Goal: Task Accomplishment & Management: Manage account settings

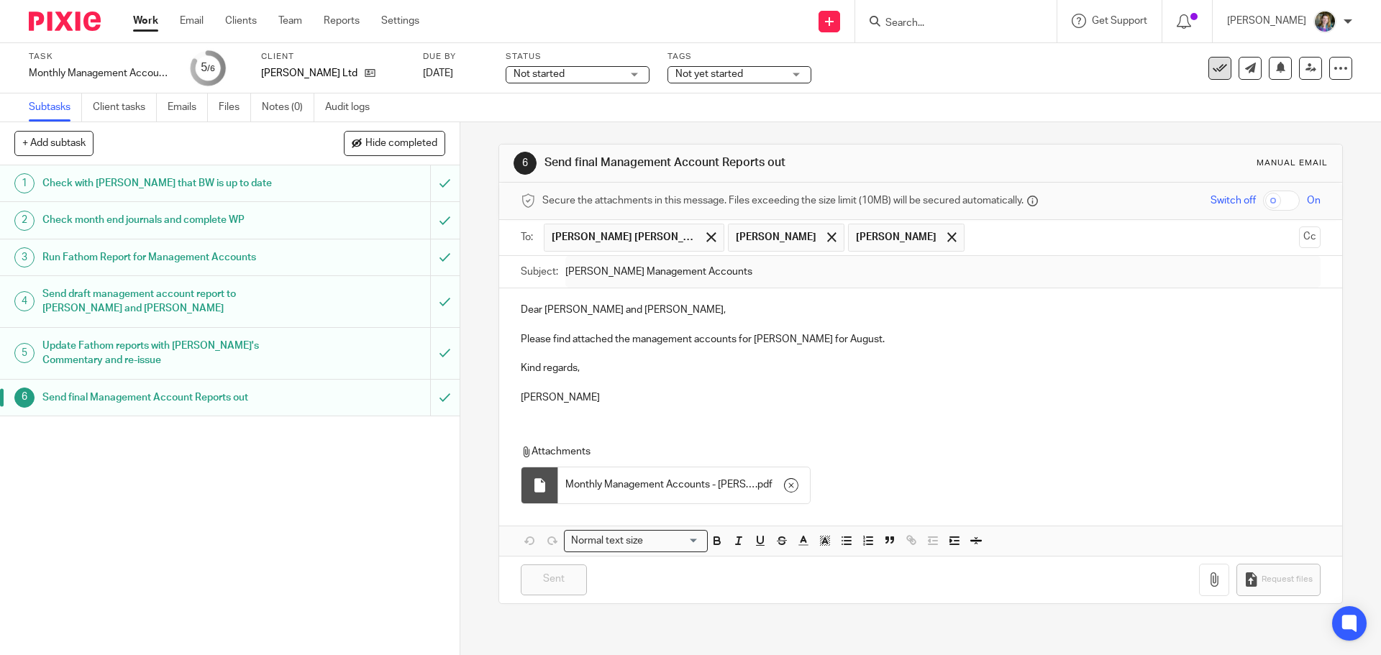
click at [1213, 65] on icon at bounding box center [1220, 68] width 14 height 14
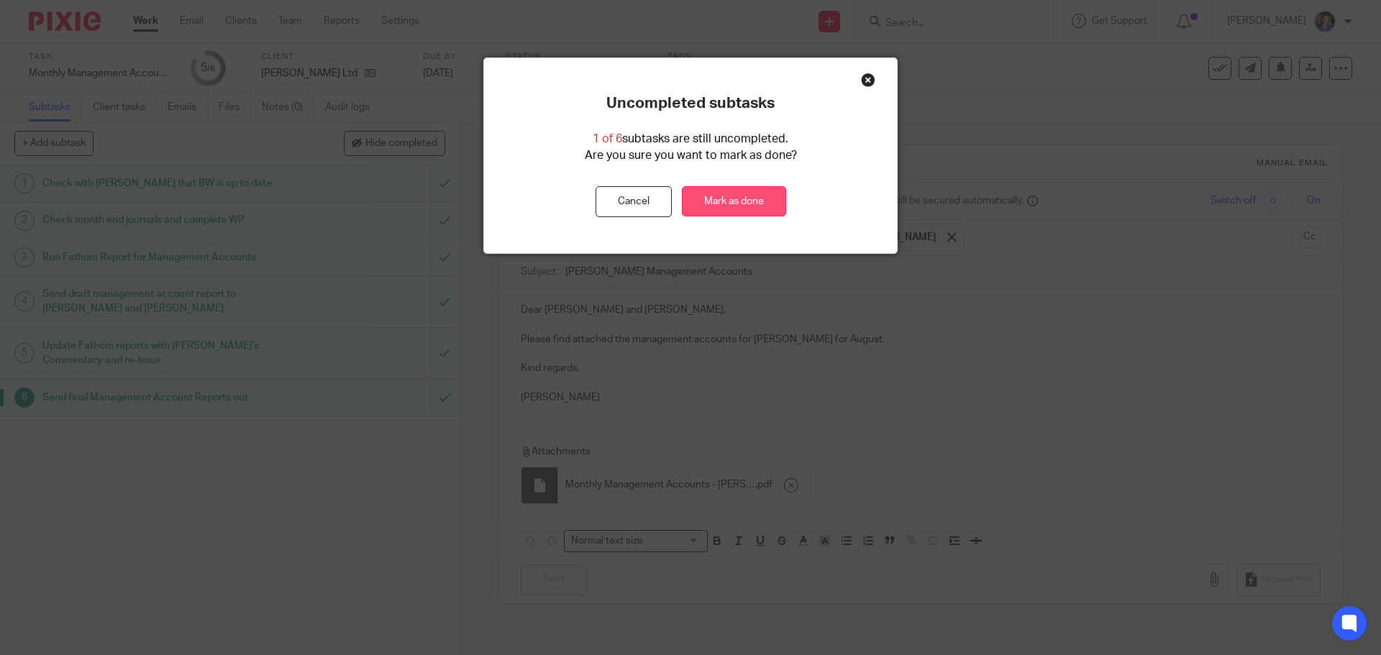
click at [729, 201] on link "Mark as done" at bounding box center [734, 201] width 104 height 31
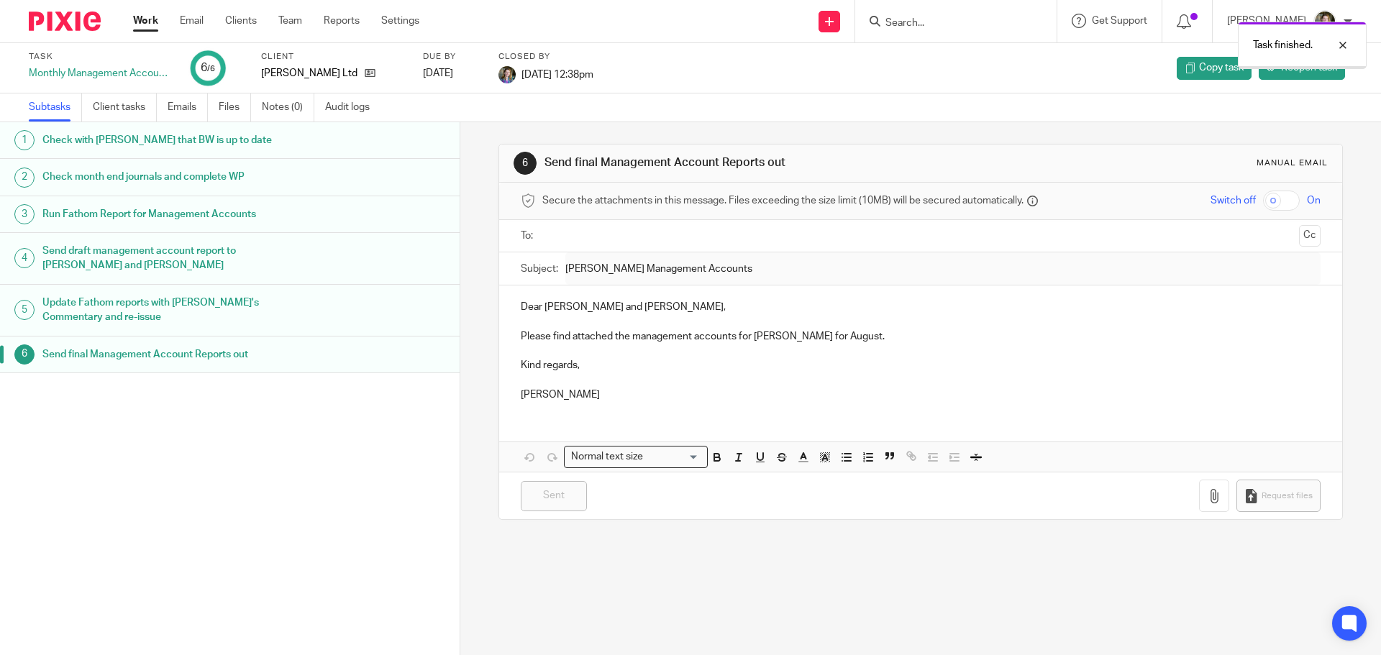
click at [144, 20] on link "Work" at bounding box center [145, 21] width 25 height 14
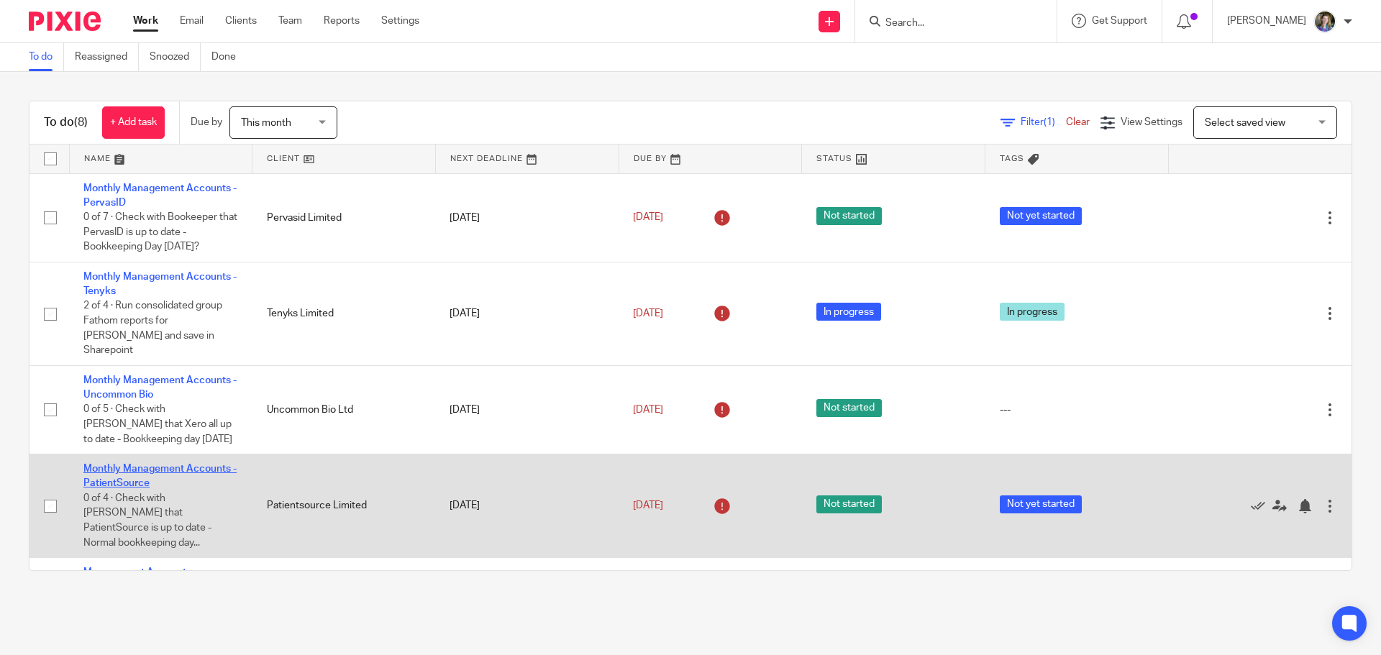
click at [213, 464] on link "Monthly Management Accounts - PatientSource" at bounding box center [159, 476] width 153 height 24
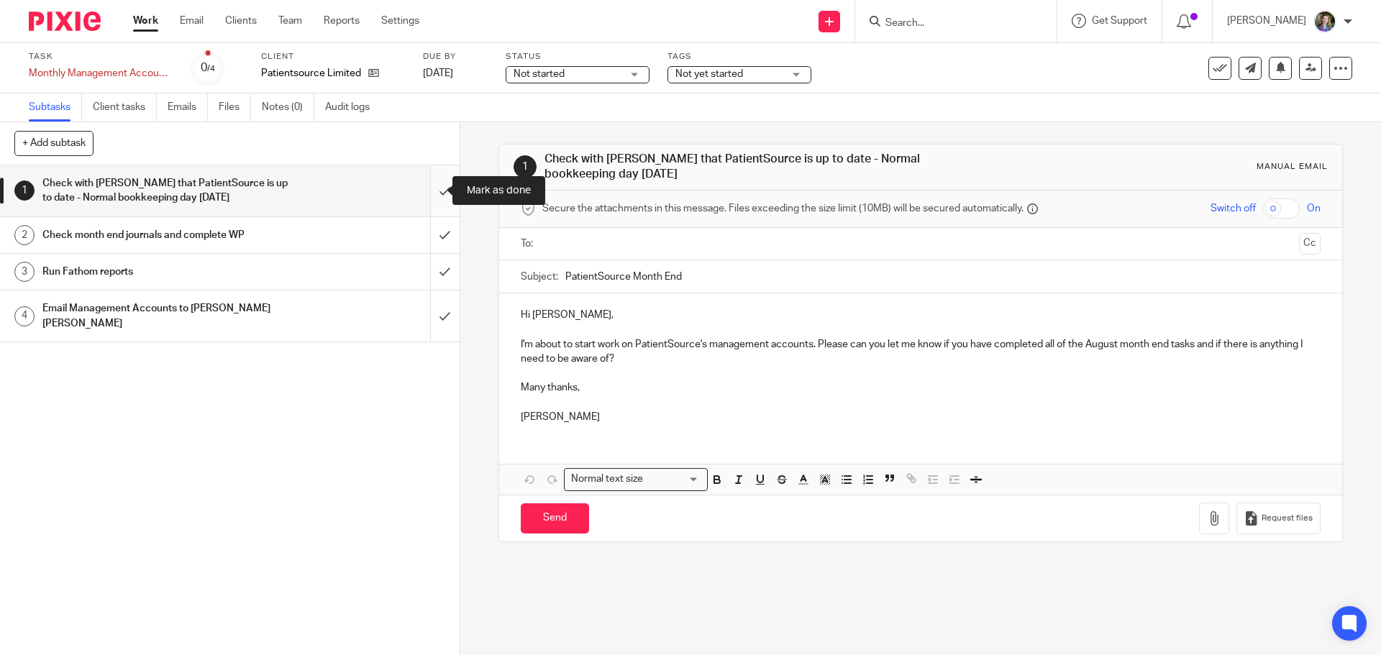
click at [430, 195] on input "submit" at bounding box center [230, 190] width 460 height 51
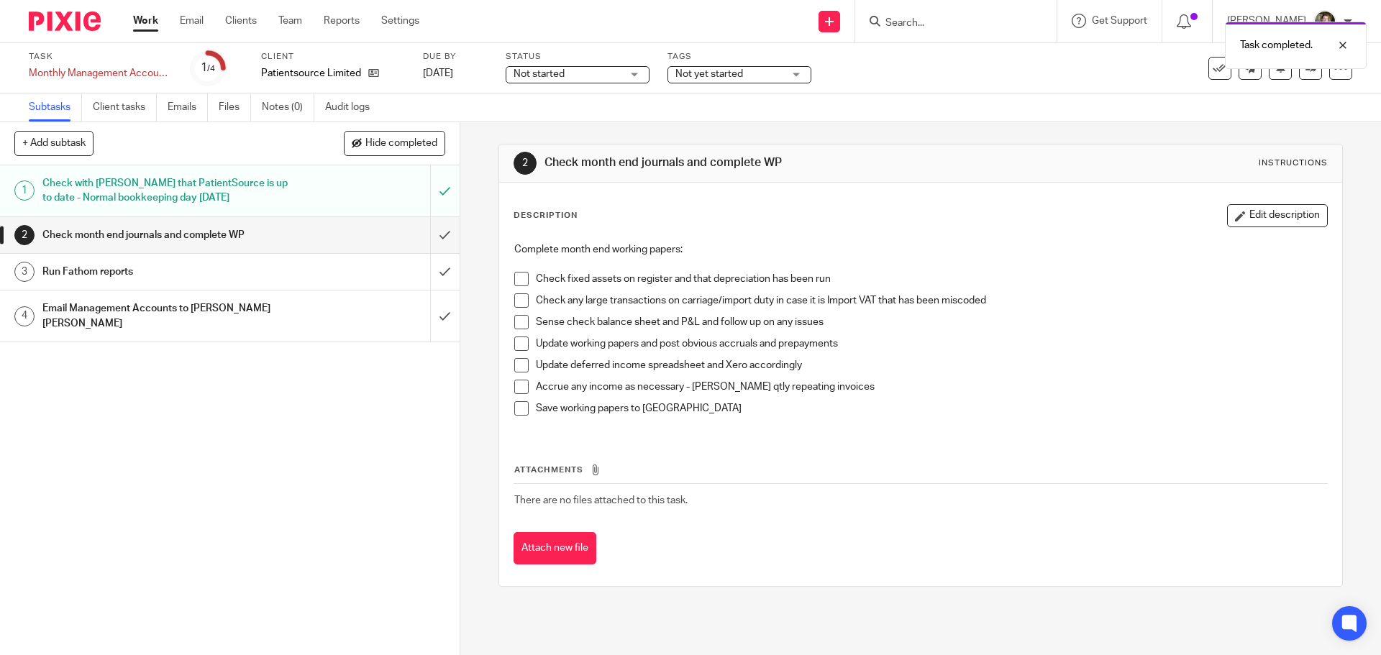
drag, startPoint x: 517, startPoint y: 280, endPoint x: 524, endPoint y: 302, distance: 23.2
click at [517, 281] on span at bounding box center [521, 279] width 14 height 14
click at [520, 320] on span at bounding box center [521, 322] width 14 height 14
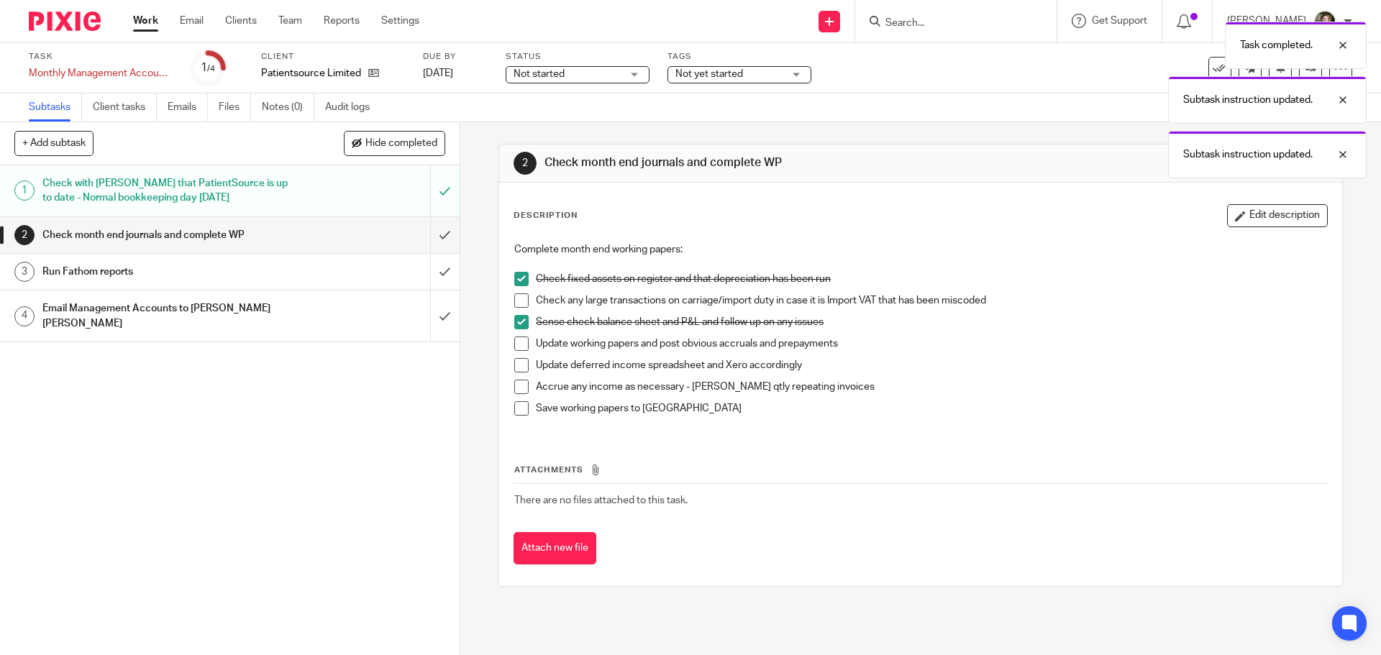
click at [520, 304] on span at bounding box center [521, 300] width 14 height 14
drag, startPoint x: 521, startPoint y: 342, endPoint x: 515, endPoint y: 360, distance: 18.9
click at [520, 344] on span at bounding box center [521, 344] width 14 height 14
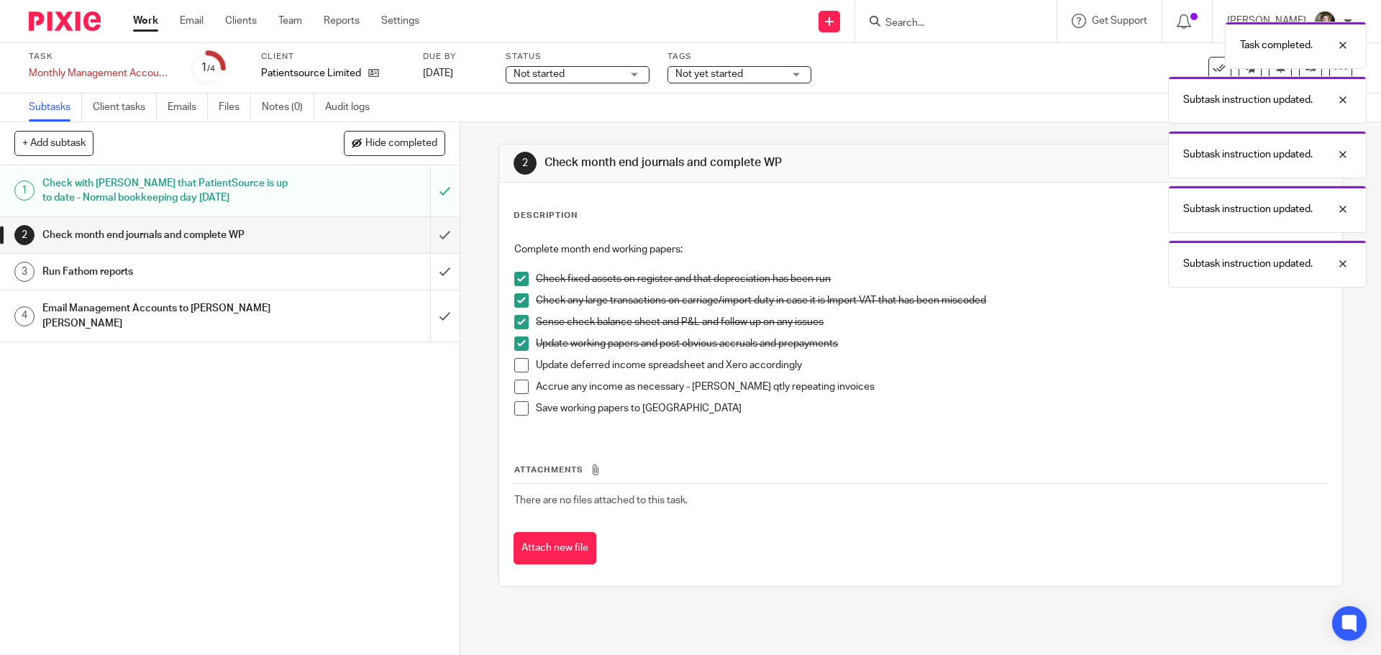
click at [516, 365] on span at bounding box center [521, 365] width 14 height 14
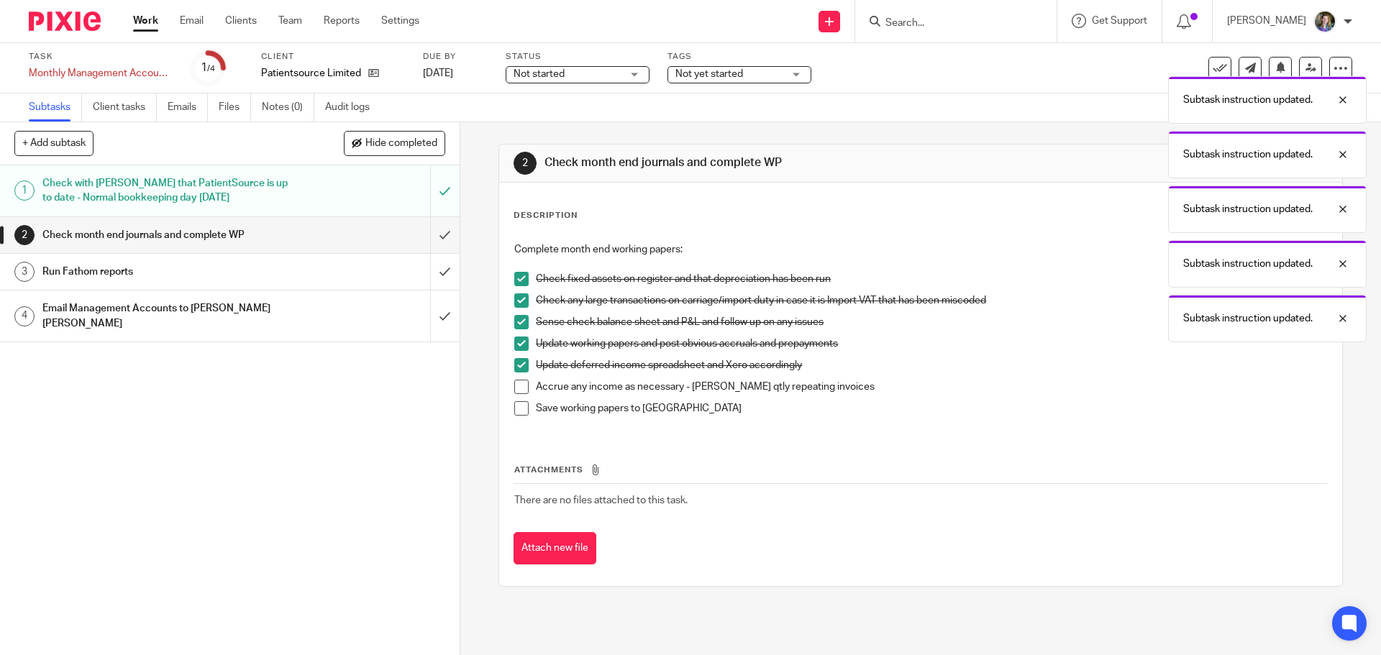
click at [519, 389] on span at bounding box center [521, 387] width 14 height 14
click at [520, 404] on span at bounding box center [521, 408] width 14 height 14
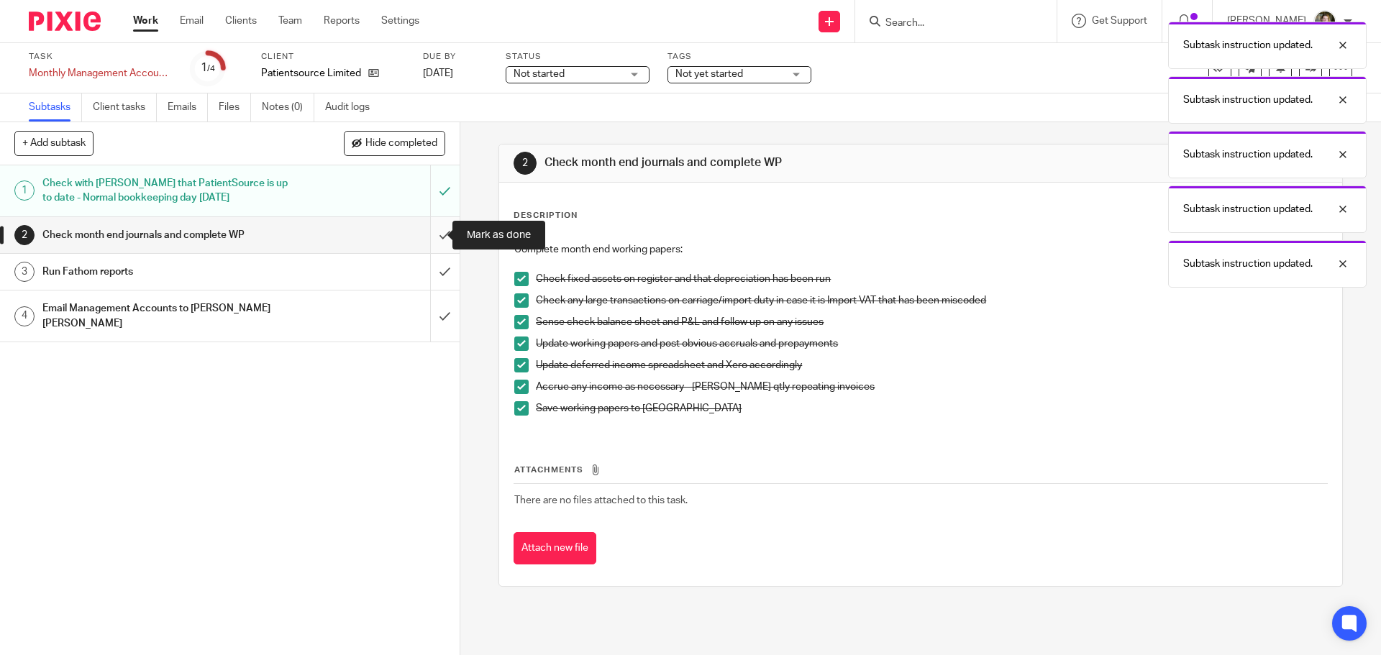
click at [434, 232] on input "submit" at bounding box center [230, 235] width 460 height 36
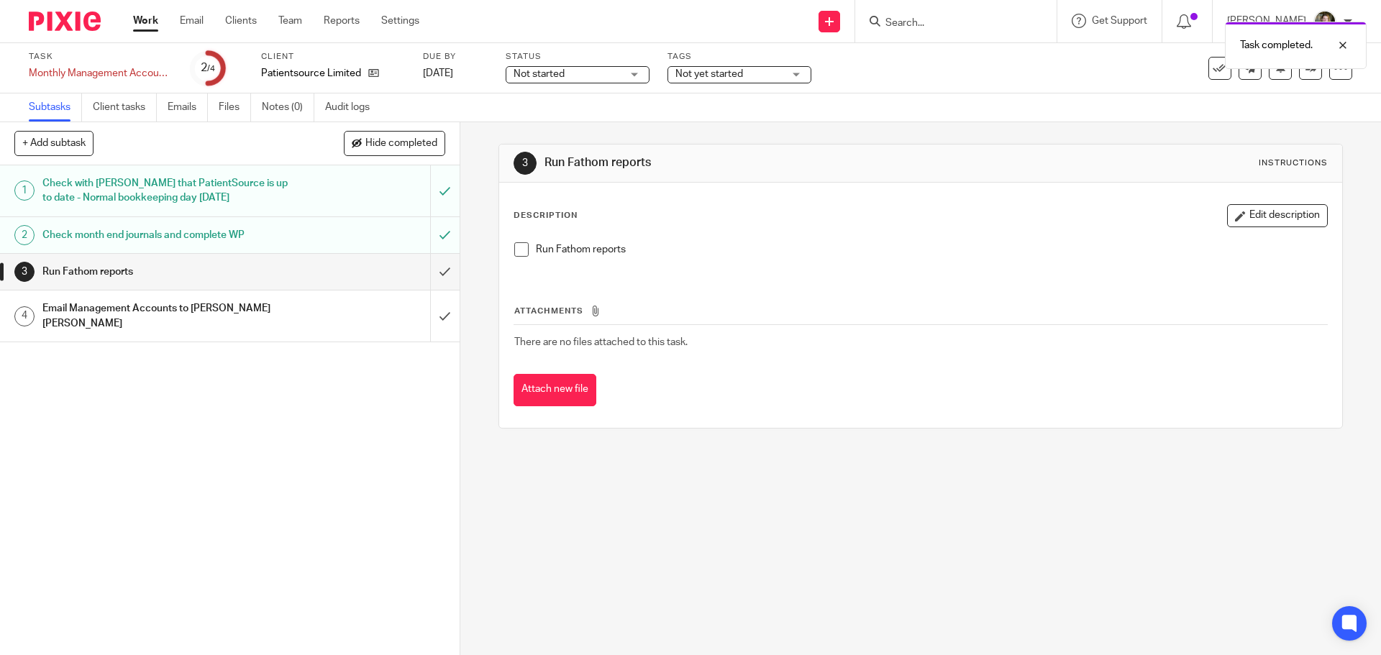
click at [145, 12] on div "Work Email Clients Team Reports Settings Work Email Clients Team Reports Settin…" at bounding box center [280, 21] width 322 height 42
click at [849, 504] on div "3 Run Fathom reports Instructions Description Edit description Run Fathom repor…" at bounding box center [920, 388] width 921 height 533
click at [519, 245] on span at bounding box center [521, 249] width 14 height 14
click at [298, 307] on div "Email Management Accounts to Phil cc Martin" at bounding box center [228, 316] width 373 height 37
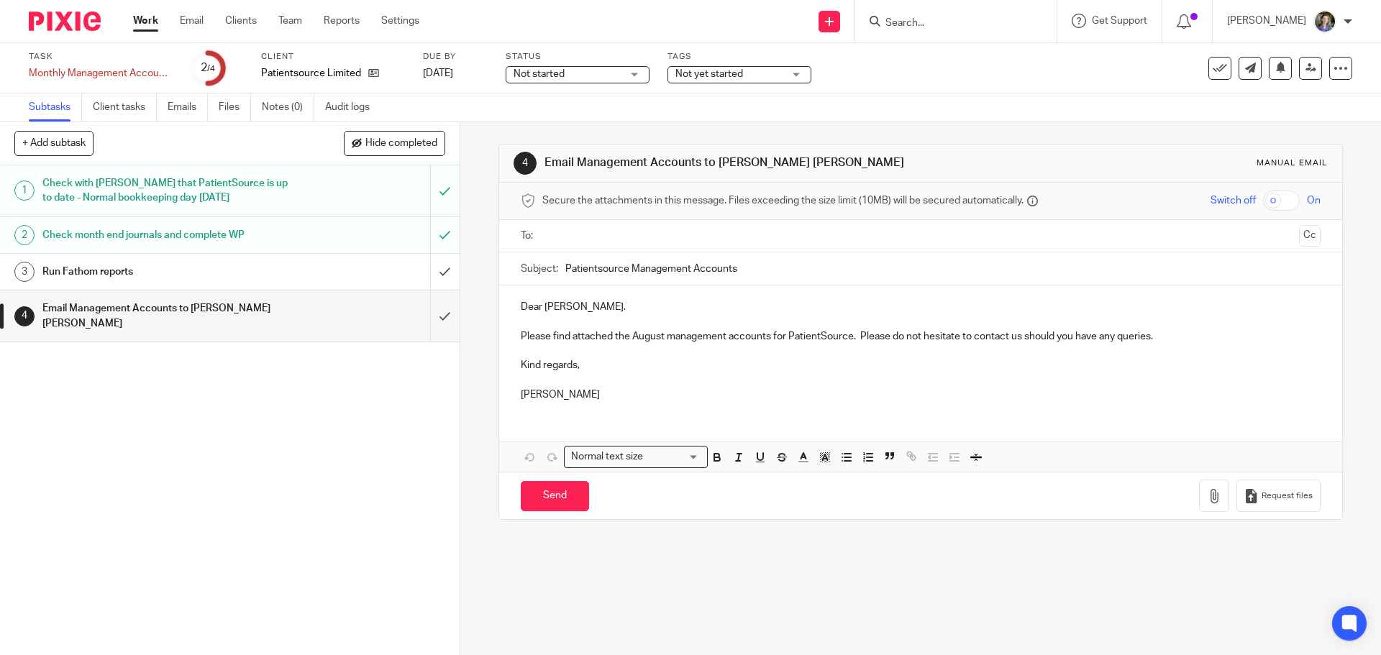
click at [144, 17] on link "Work" at bounding box center [145, 21] width 25 height 14
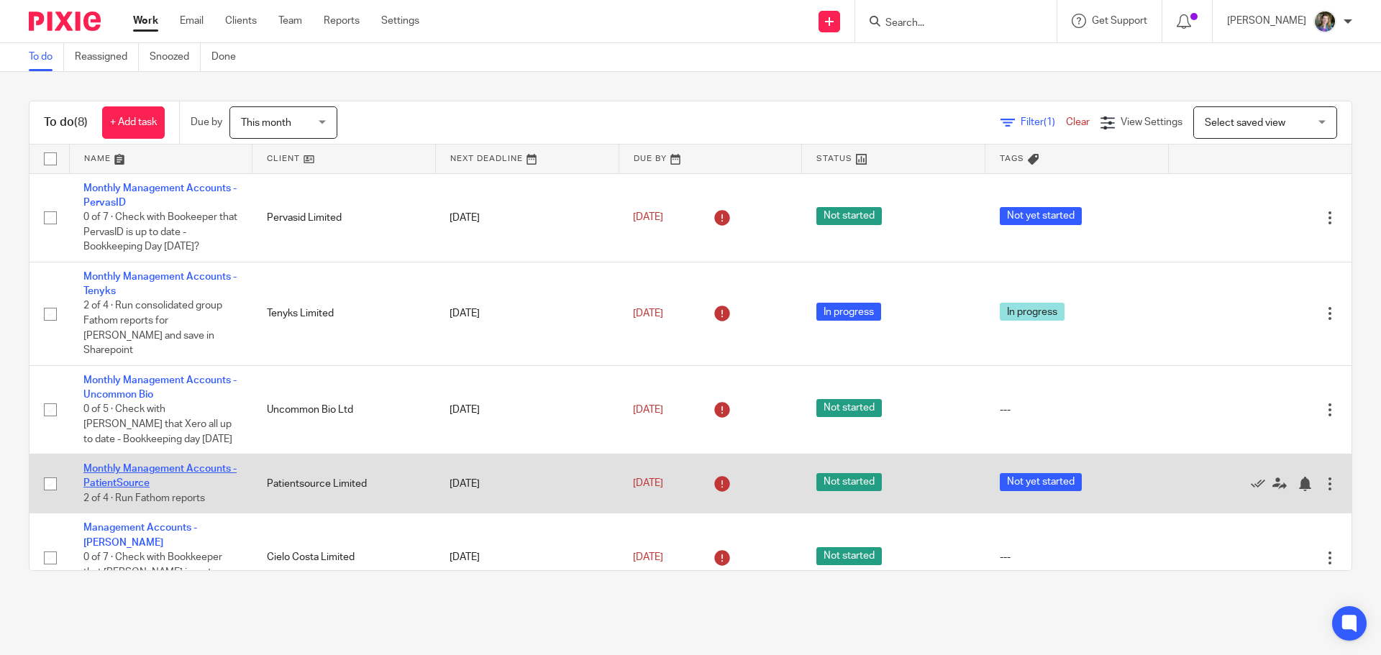
click at [216, 464] on link "Monthly Management Accounts - PatientSource" at bounding box center [159, 476] width 153 height 24
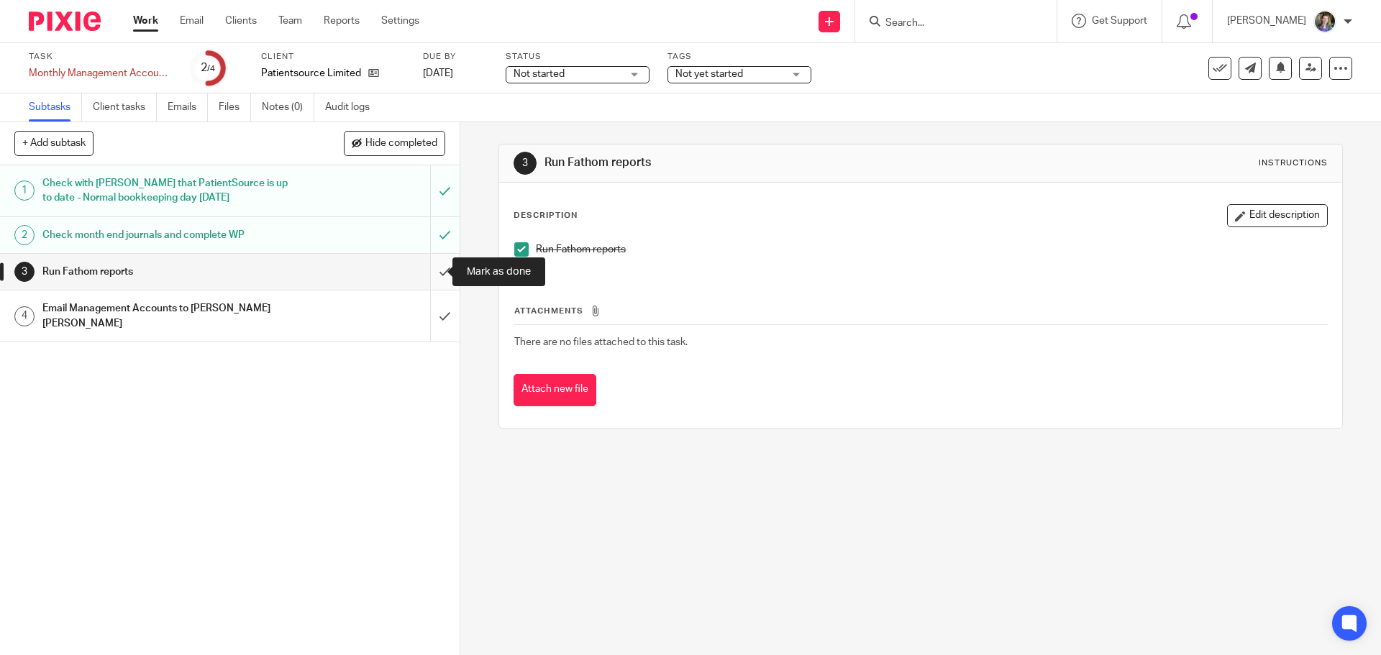
click at [427, 273] on input "submit" at bounding box center [230, 272] width 460 height 36
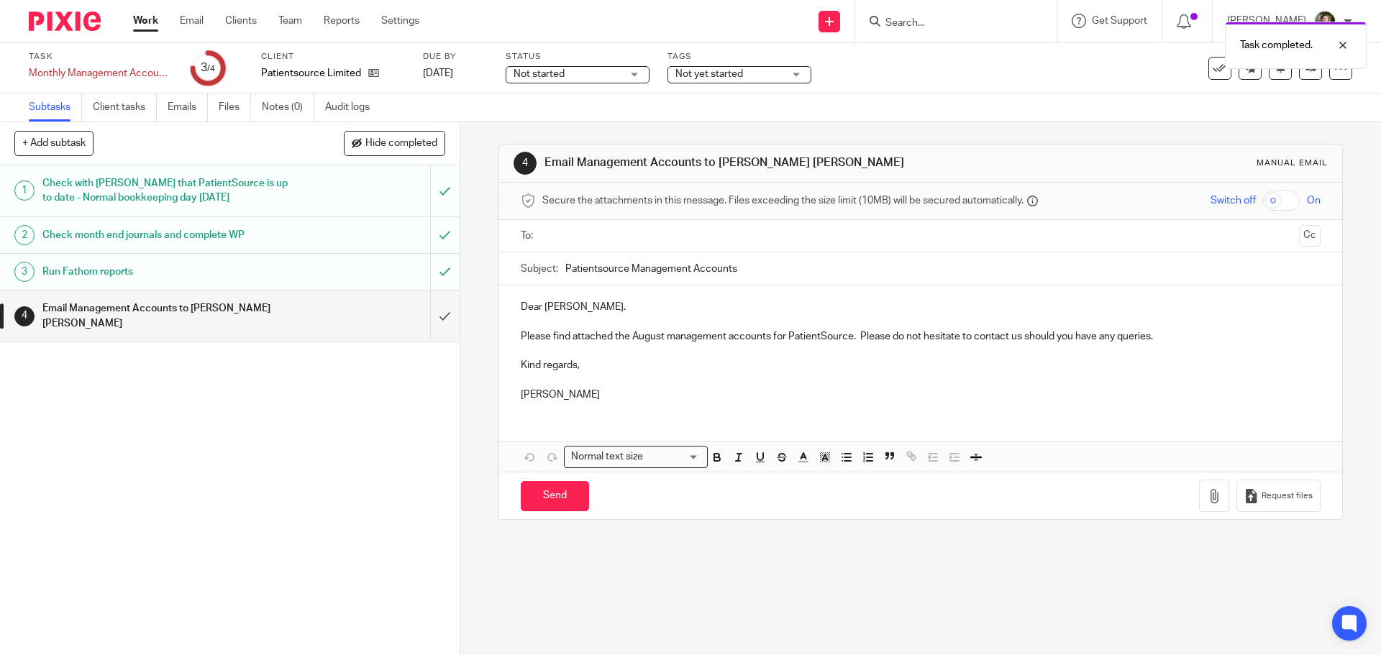
click at [358, 305] on div "Email Management Accounts to Phil cc Martin" at bounding box center [228, 316] width 373 height 37
click at [630, 336] on p "Please find attached the August management accounts for PatientSource. Please d…" at bounding box center [920, 336] width 799 height 14
click at [815, 372] on p "Kind regards," at bounding box center [920, 365] width 799 height 14
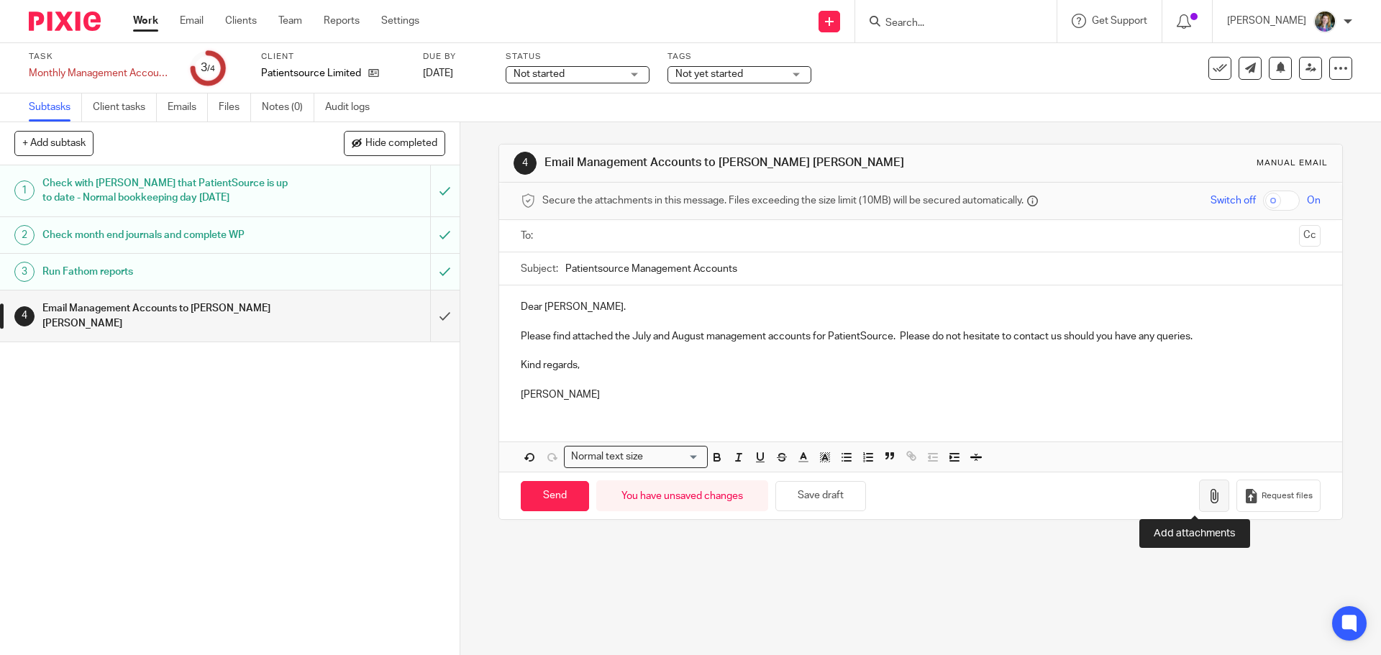
click at [1207, 501] on icon "button" at bounding box center [1214, 496] width 14 height 14
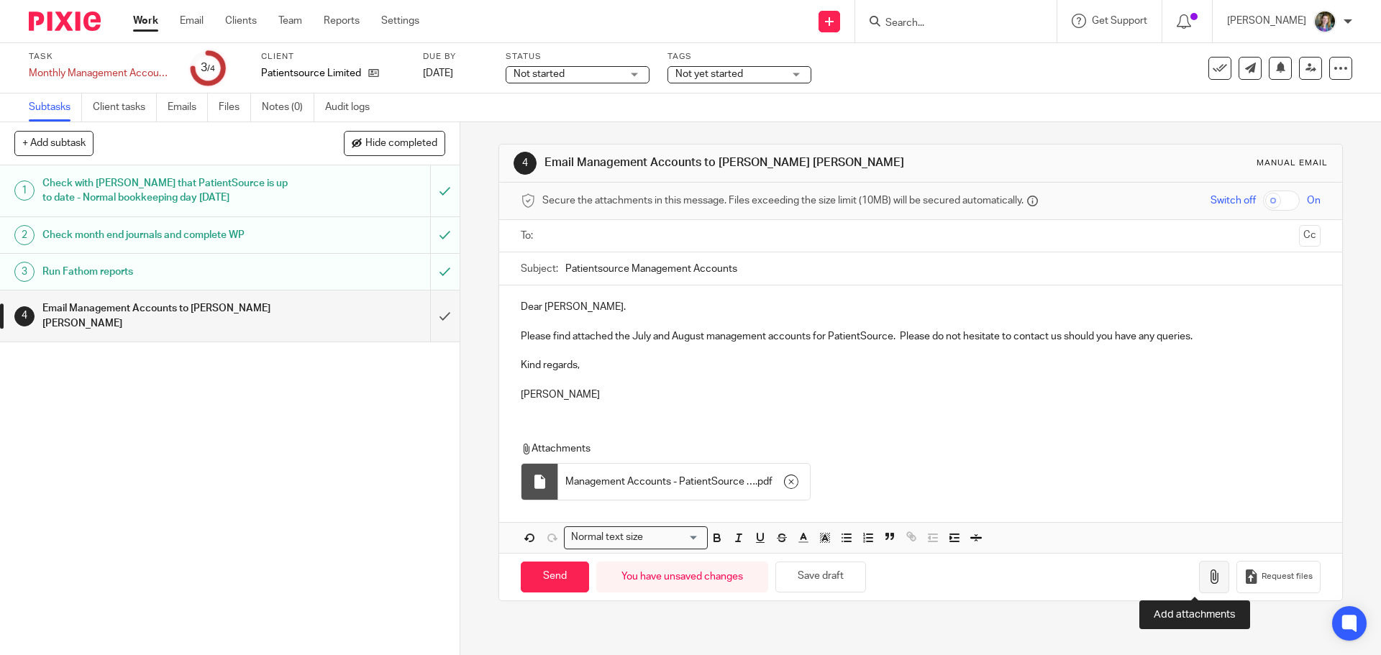
click at [1207, 576] on icon "button" at bounding box center [1214, 577] width 14 height 14
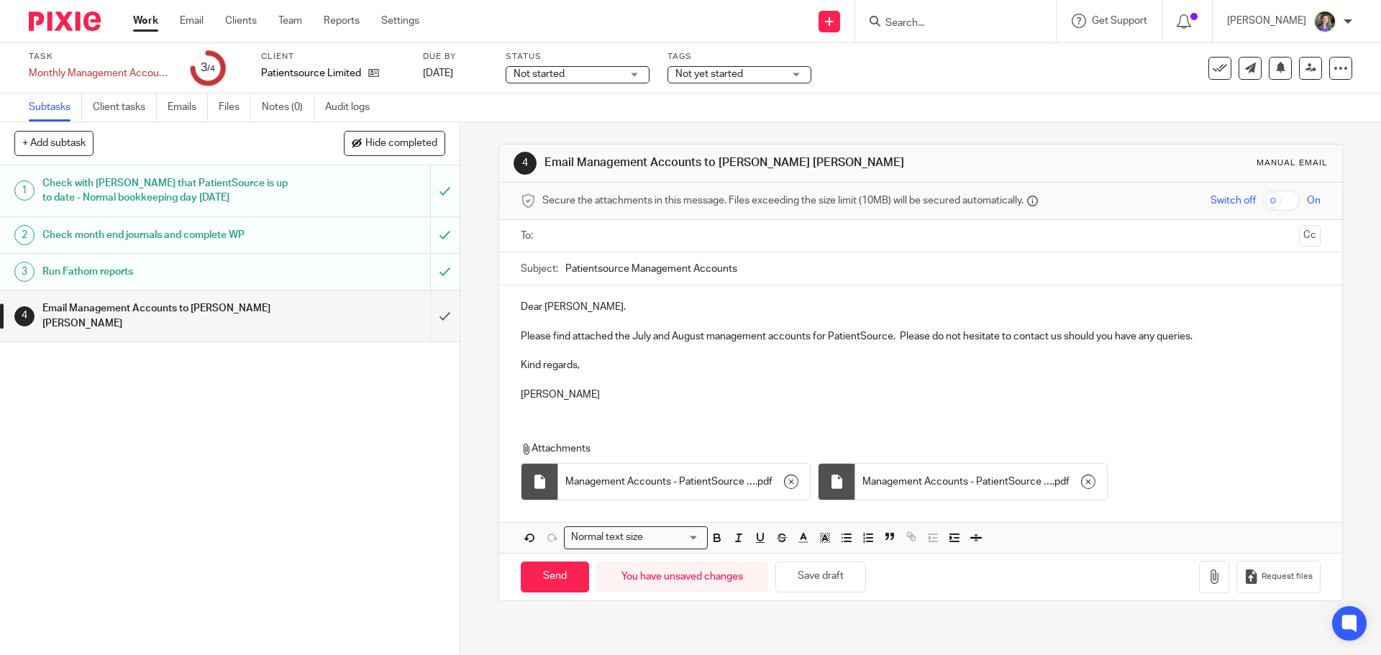
click at [1083, 484] on icon "button" at bounding box center [1088, 482] width 14 height 14
click at [787, 482] on icon "button" at bounding box center [791, 482] width 14 height 14
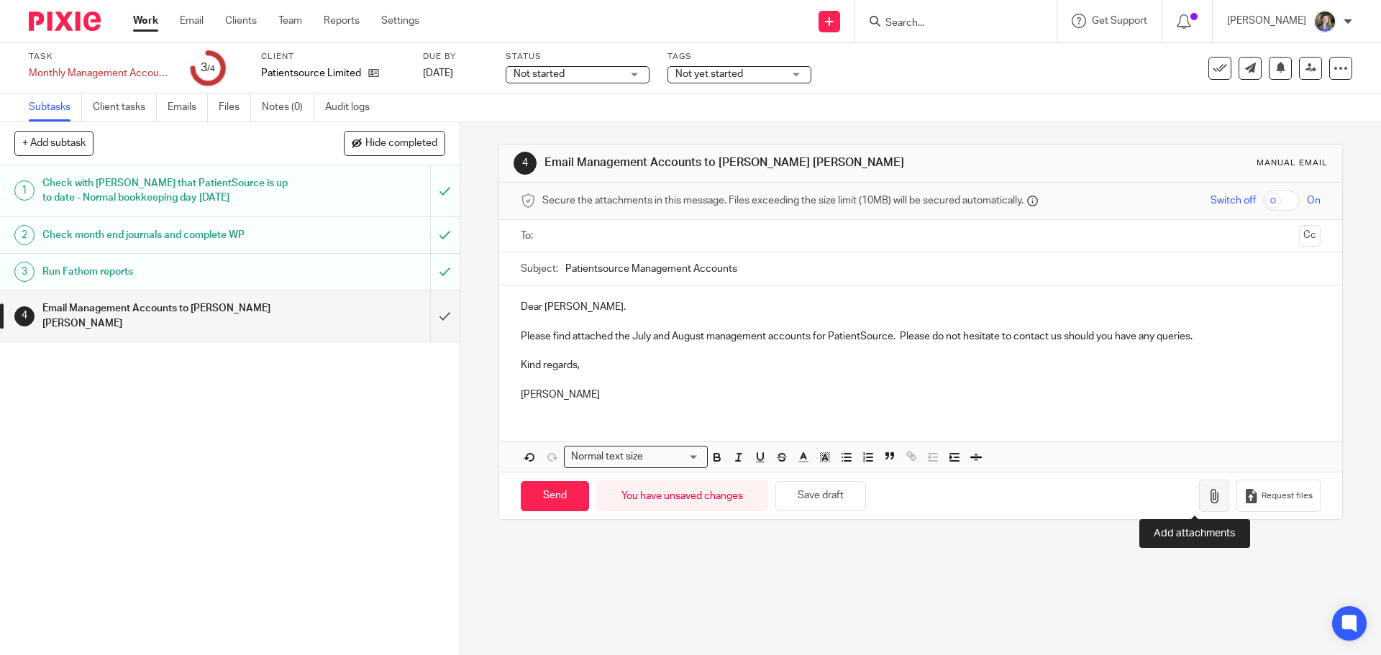
click at [1207, 496] on icon "button" at bounding box center [1214, 496] width 14 height 14
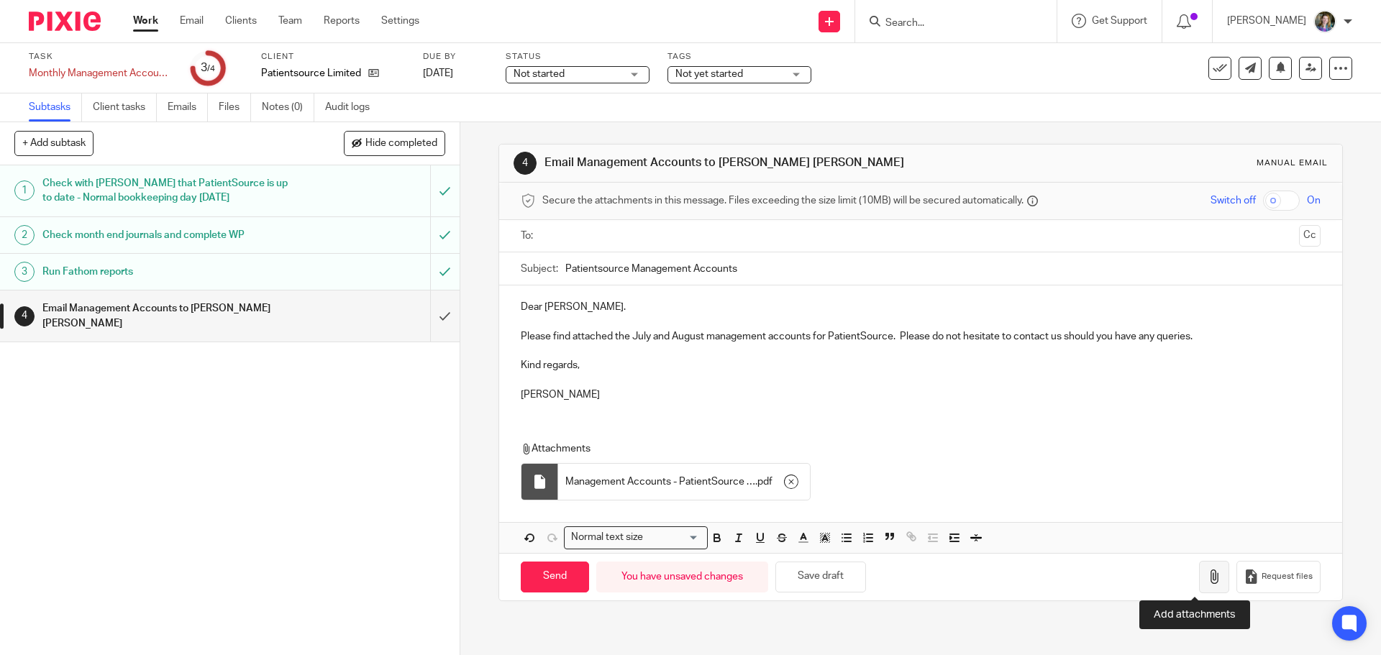
click at [1207, 576] on icon "button" at bounding box center [1214, 577] width 14 height 14
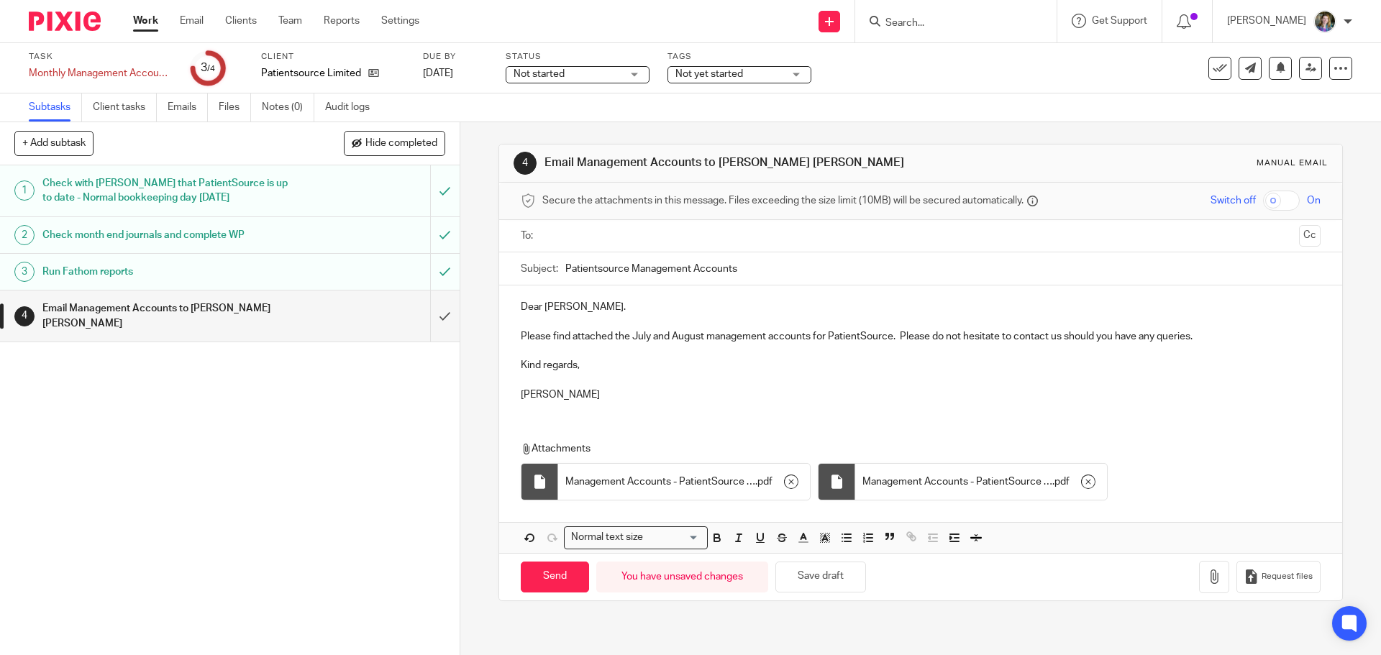
click at [675, 239] on input "text" at bounding box center [919, 236] width 745 height 17
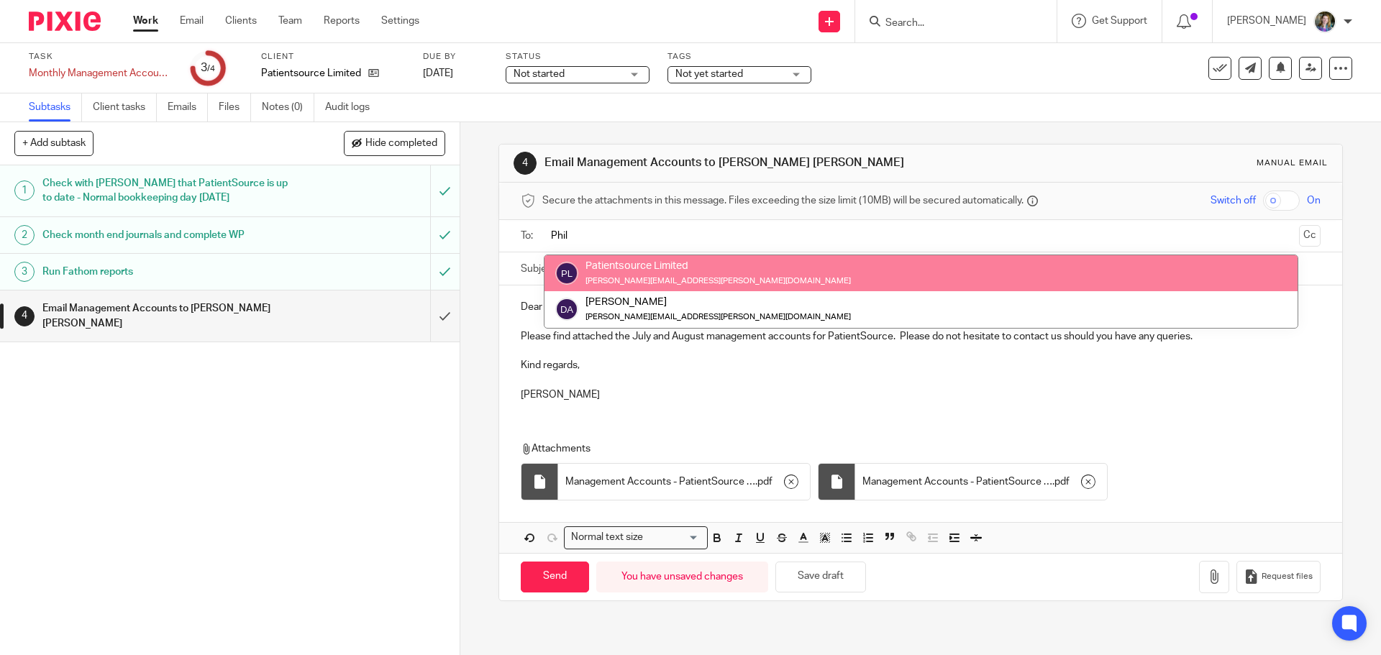
type input "Phil"
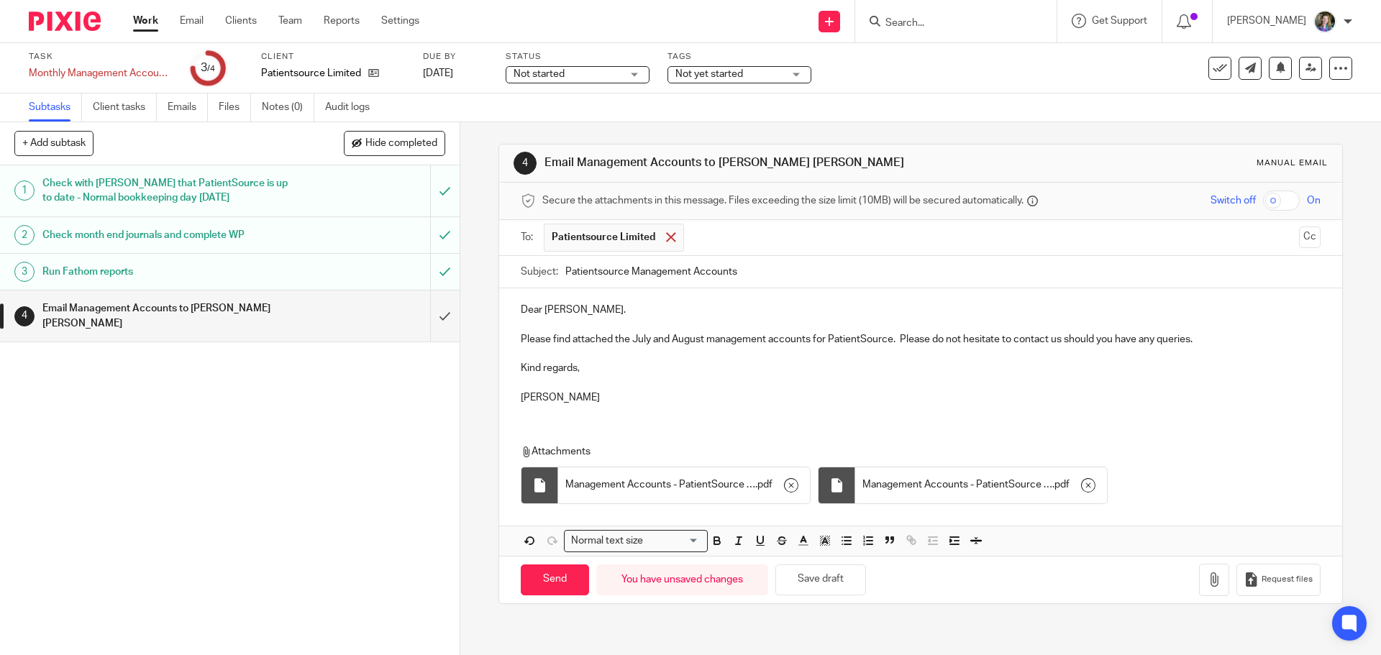
click at [669, 235] on span at bounding box center [670, 236] width 9 height 9
click at [669, 235] on input "text" at bounding box center [919, 236] width 745 height 17
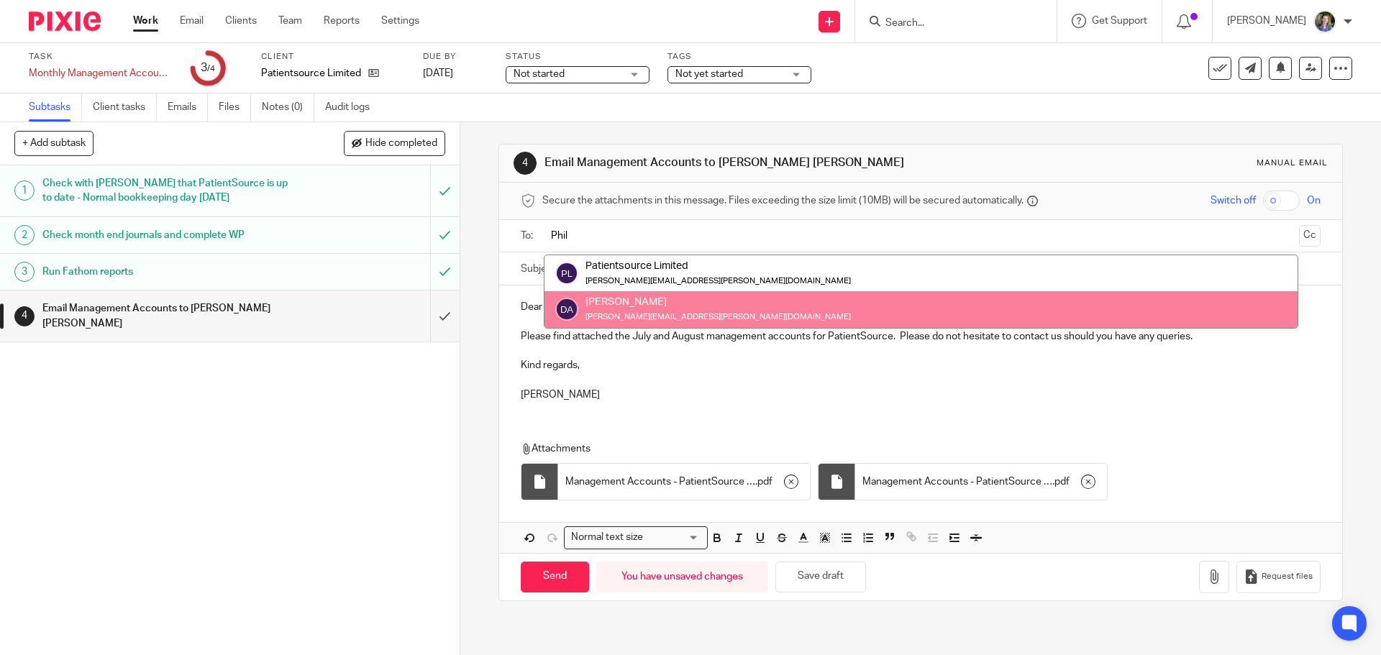
type input "Phil"
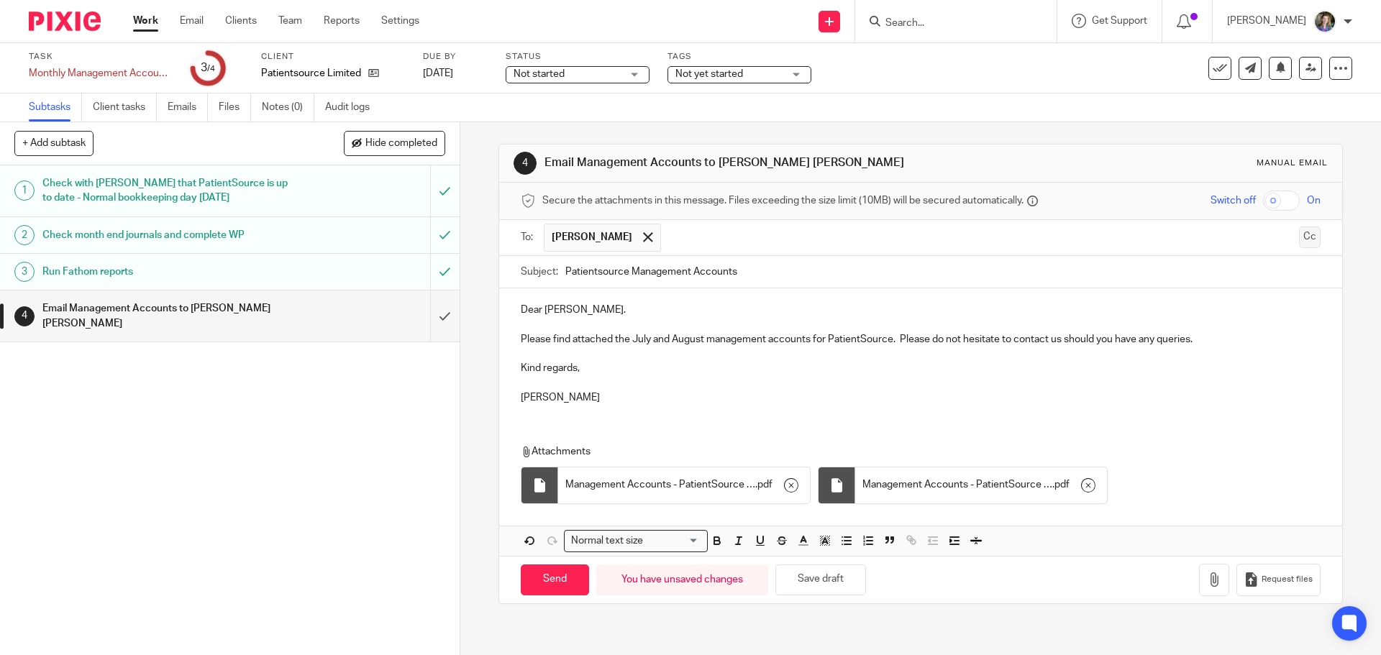
click at [1299, 234] on button "Cc" at bounding box center [1310, 238] width 22 height 22
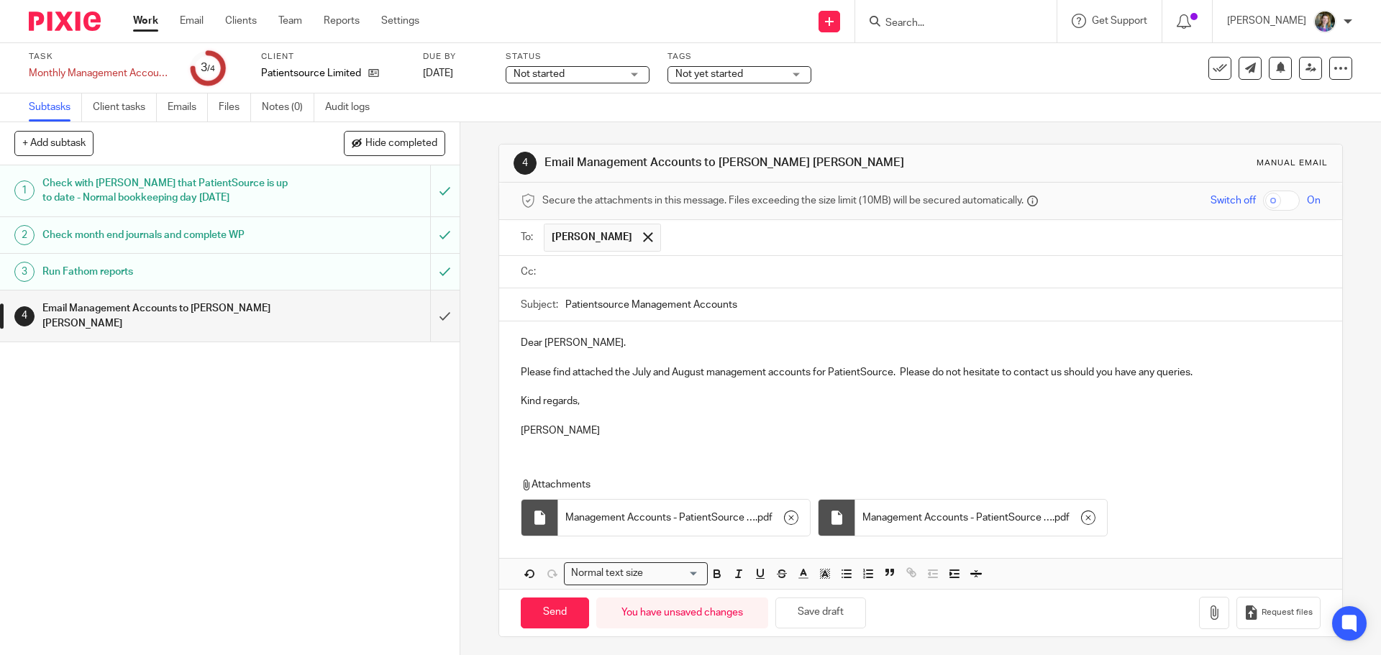
click at [856, 274] on input "text" at bounding box center [930, 272] width 767 height 17
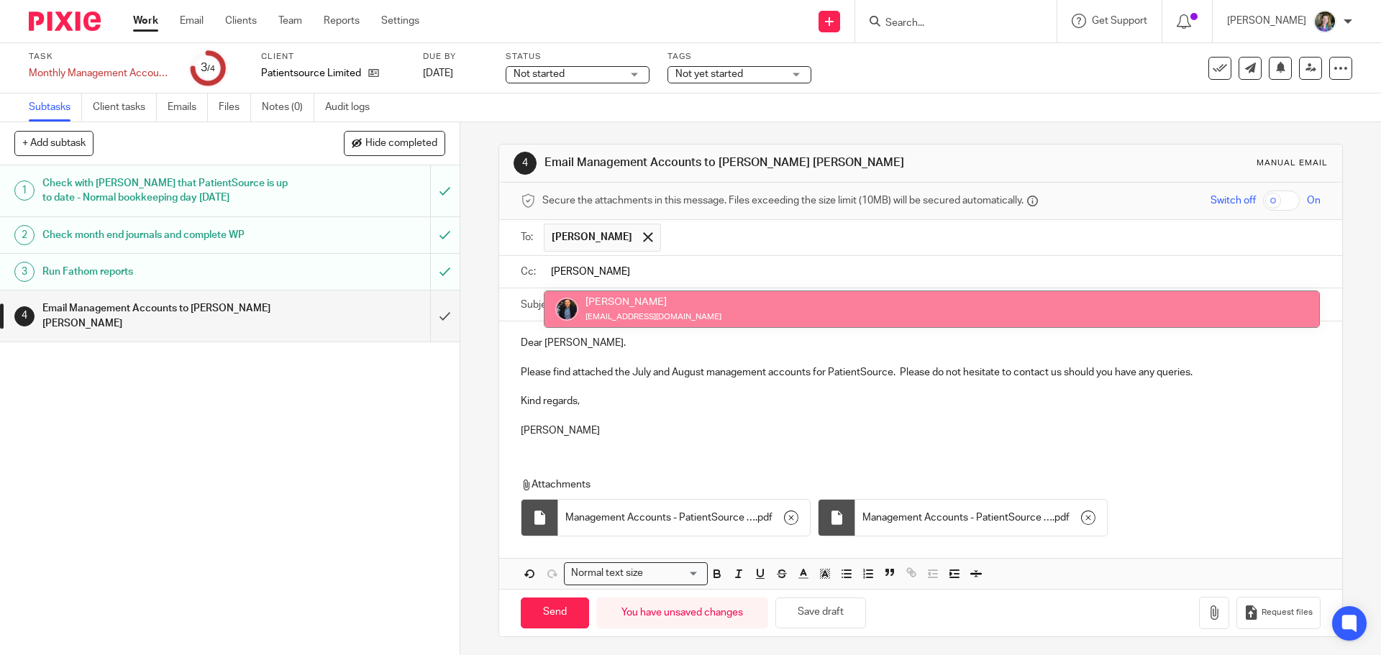
type input "Martin"
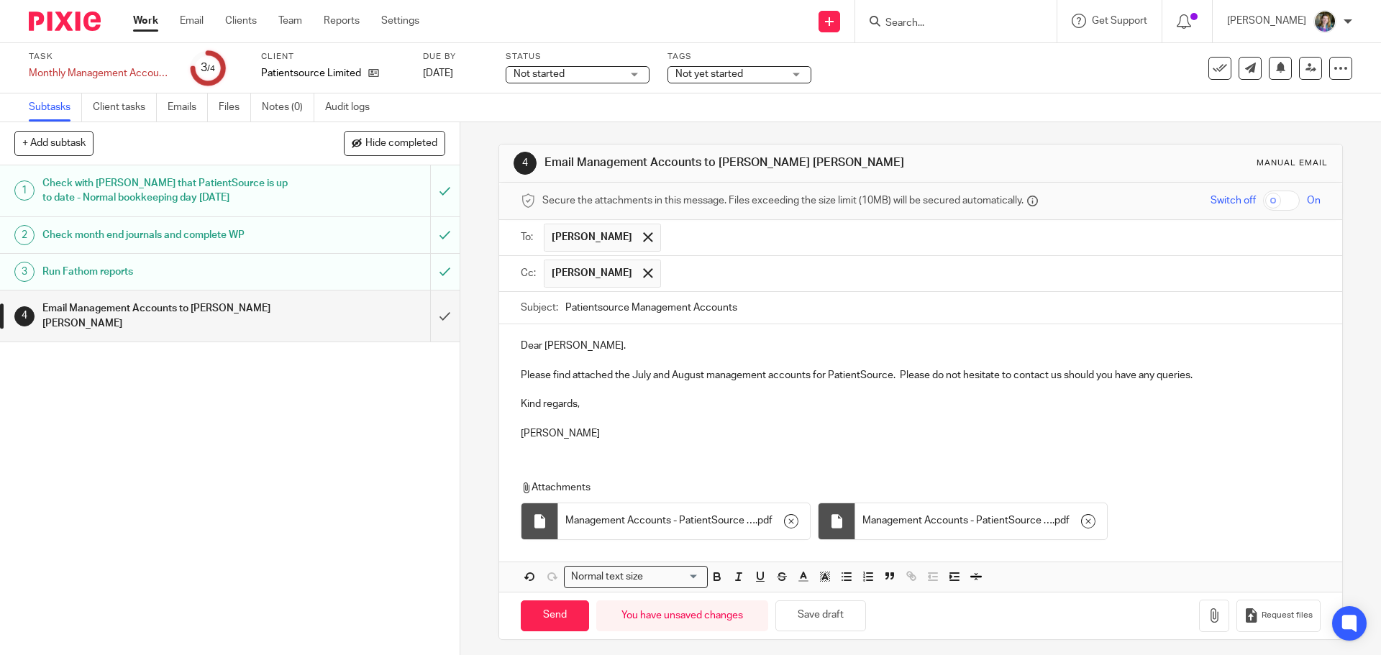
click at [862, 420] on p at bounding box center [920, 419] width 799 height 14
click at [560, 621] on input "Send" at bounding box center [555, 616] width 68 height 31
type input "Sent"
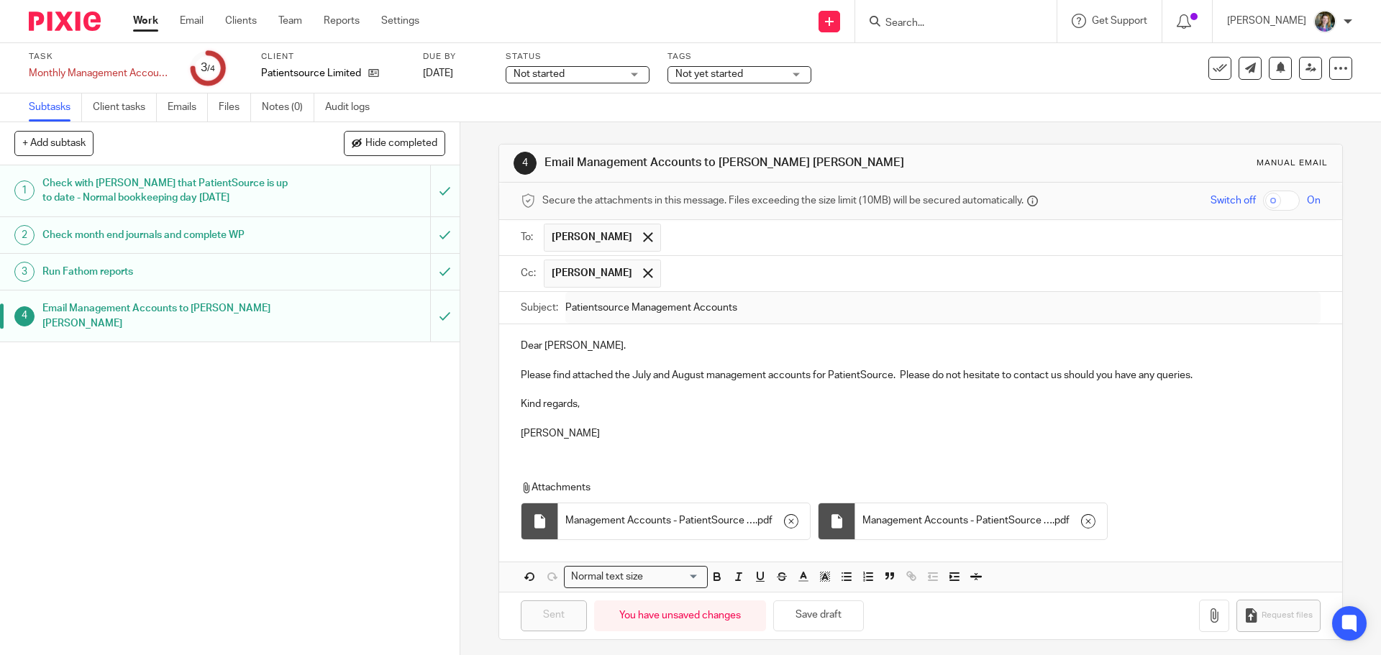
click at [150, 17] on link "Work" at bounding box center [145, 21] width 25 height 14
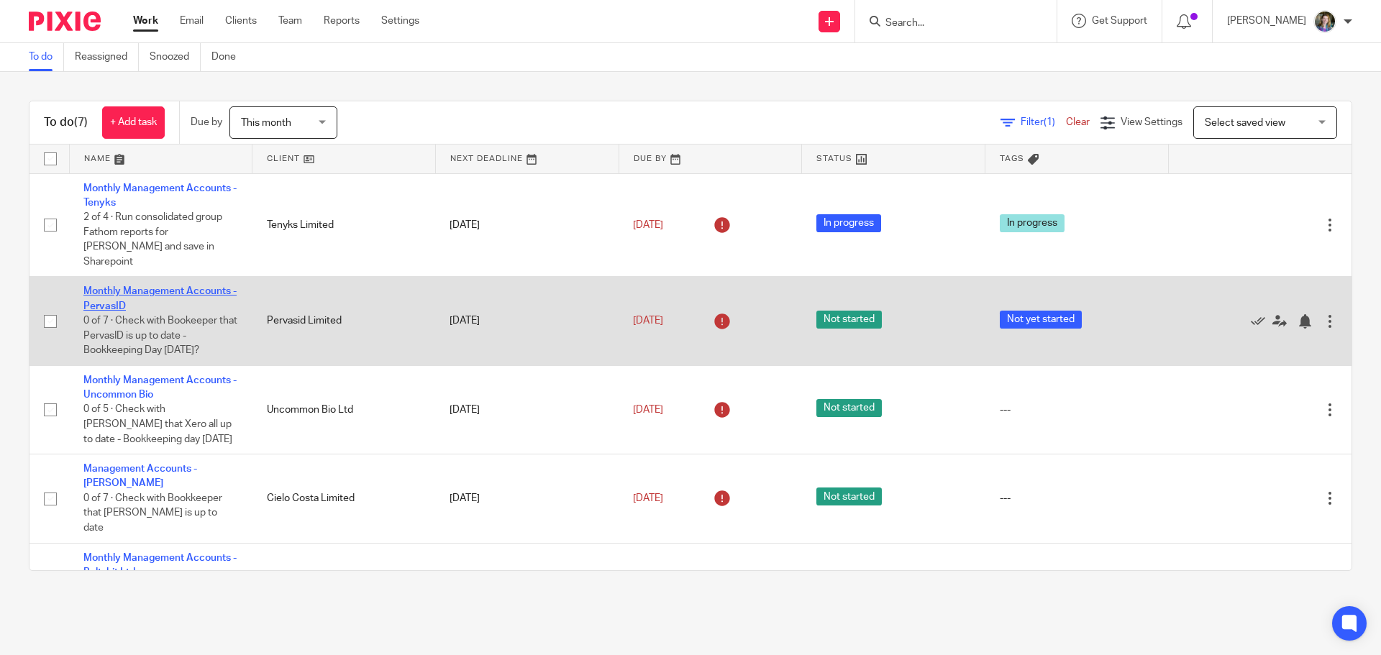
click at [192, 286] on link "Monthly Management Accounts - PervasID" at bounding box center [159, 298] width 153 height 24
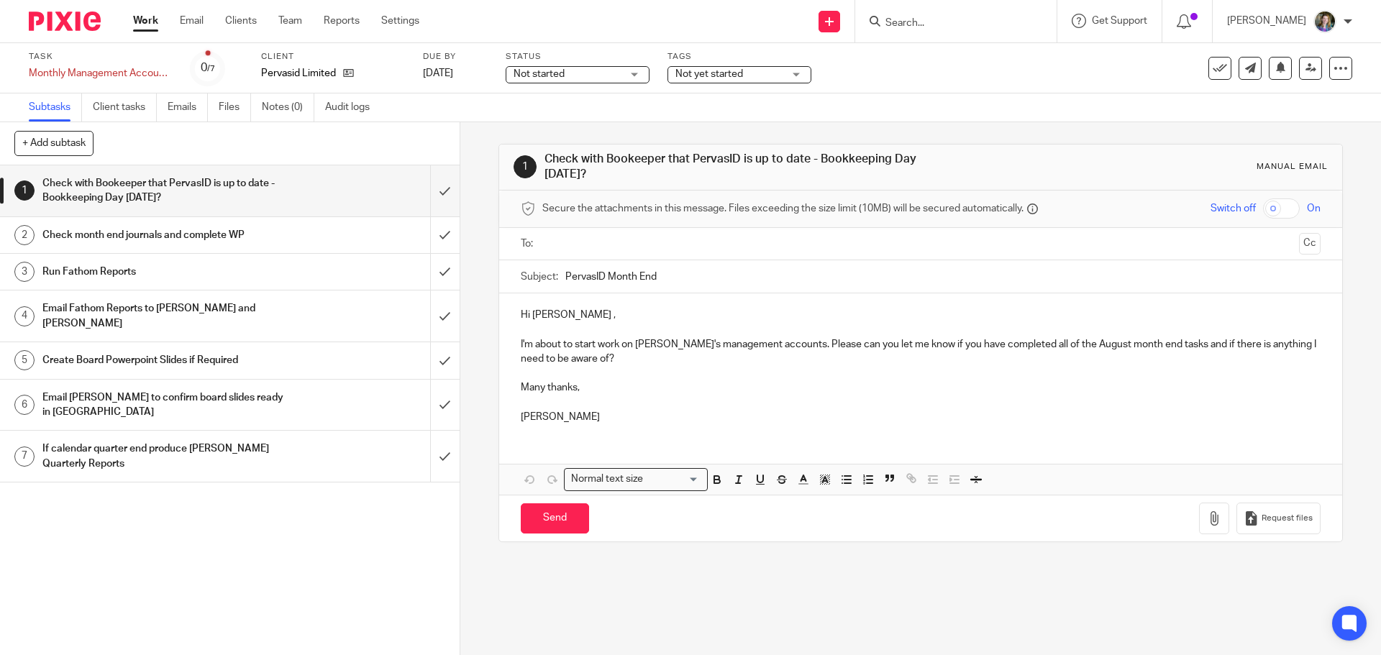
click at [148, 16] on link "Work" at bounding box center [145, 21] width 25 height 14
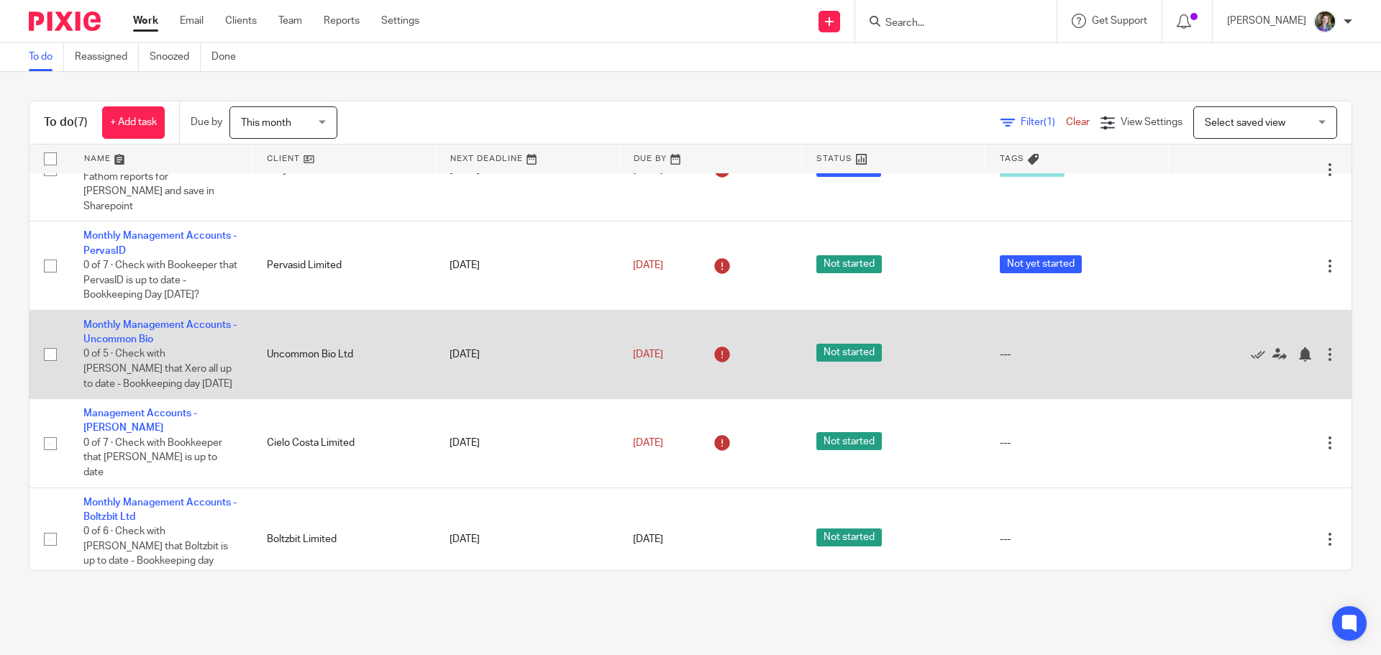
scroll to position [50, 0]
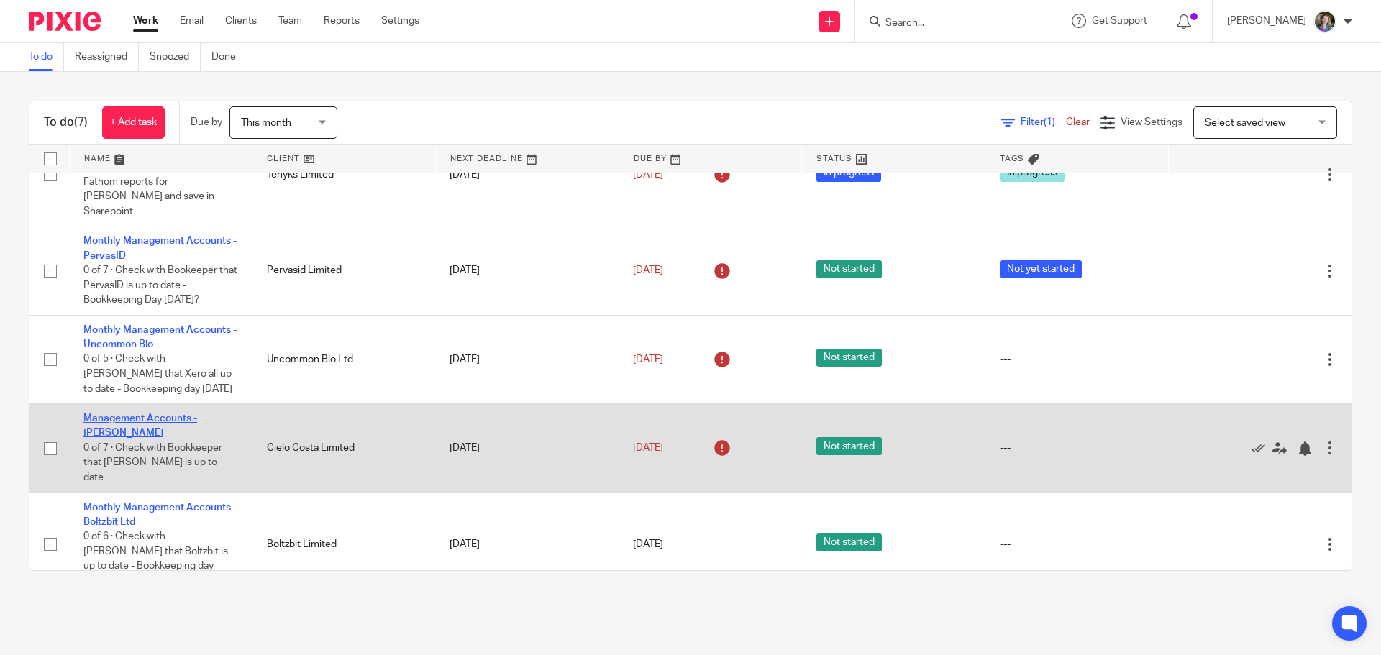
click at [179, 414] on link "Management Accounts - [PERSON_NAME]" at bounding box center [140, 426] width 114 height 24
click at [181, 414] on link "Management Accounts - [PERSON_NAME]" at bounding box center [140, 426] width 114 height 24
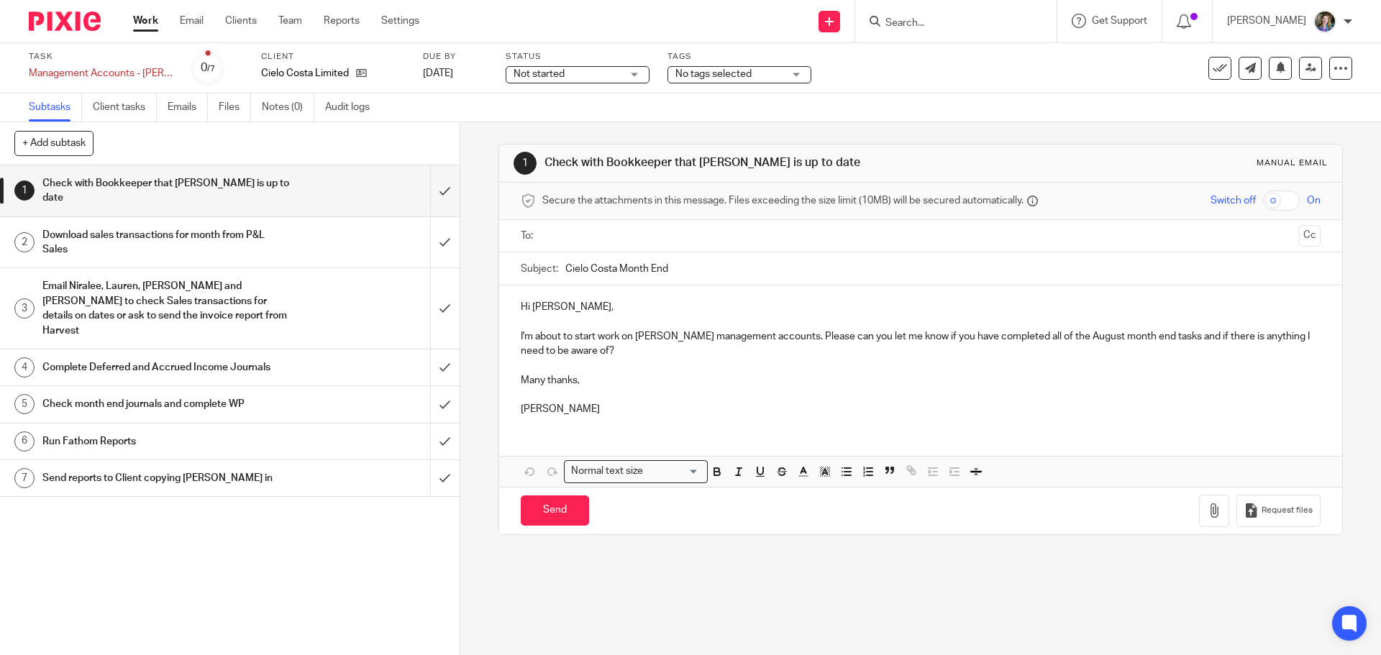
click at [209, 467] on h1 "Send reports to Client copying Martin in" at bounding box center [166, 478] width 249 height 22
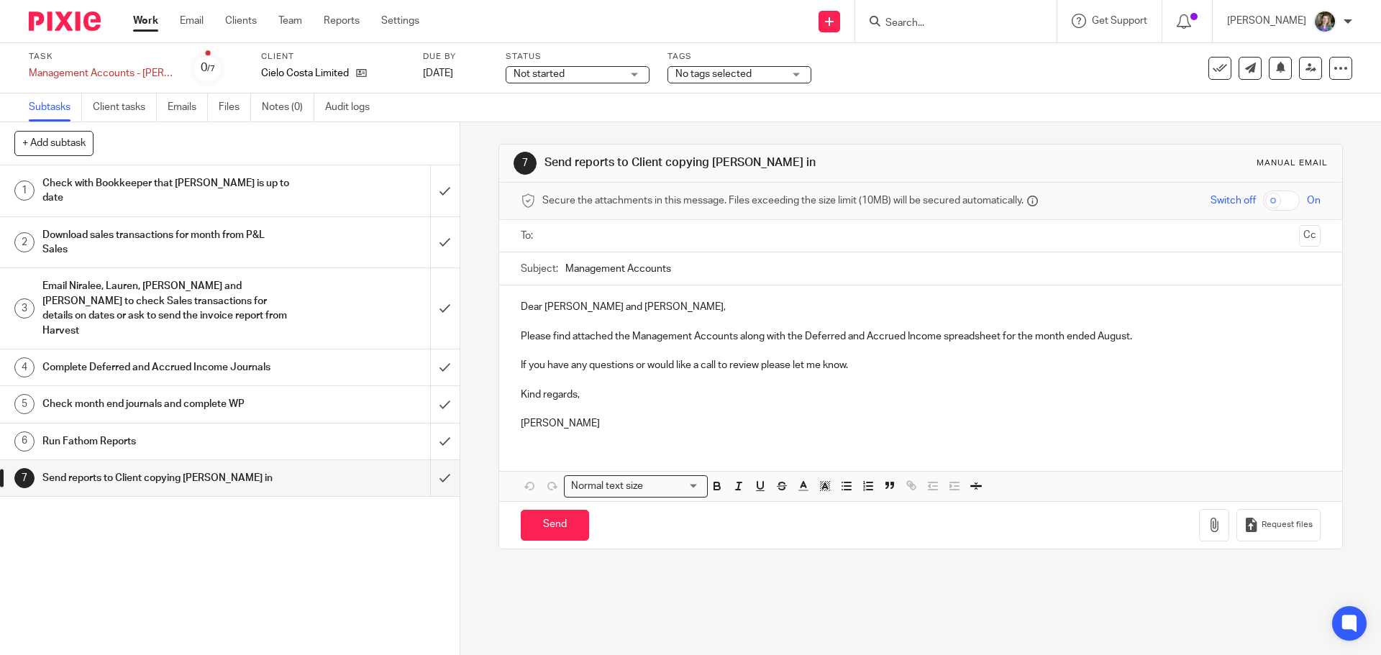
click at [603, 309] on p "Dear [PERSON_NAME] and [PERSON_NAME]," at bounding box center [920, 307] width 799 height 14
click at [824, 532] on button "Save draft" at bounding box center [820, 525] width 91 height 31
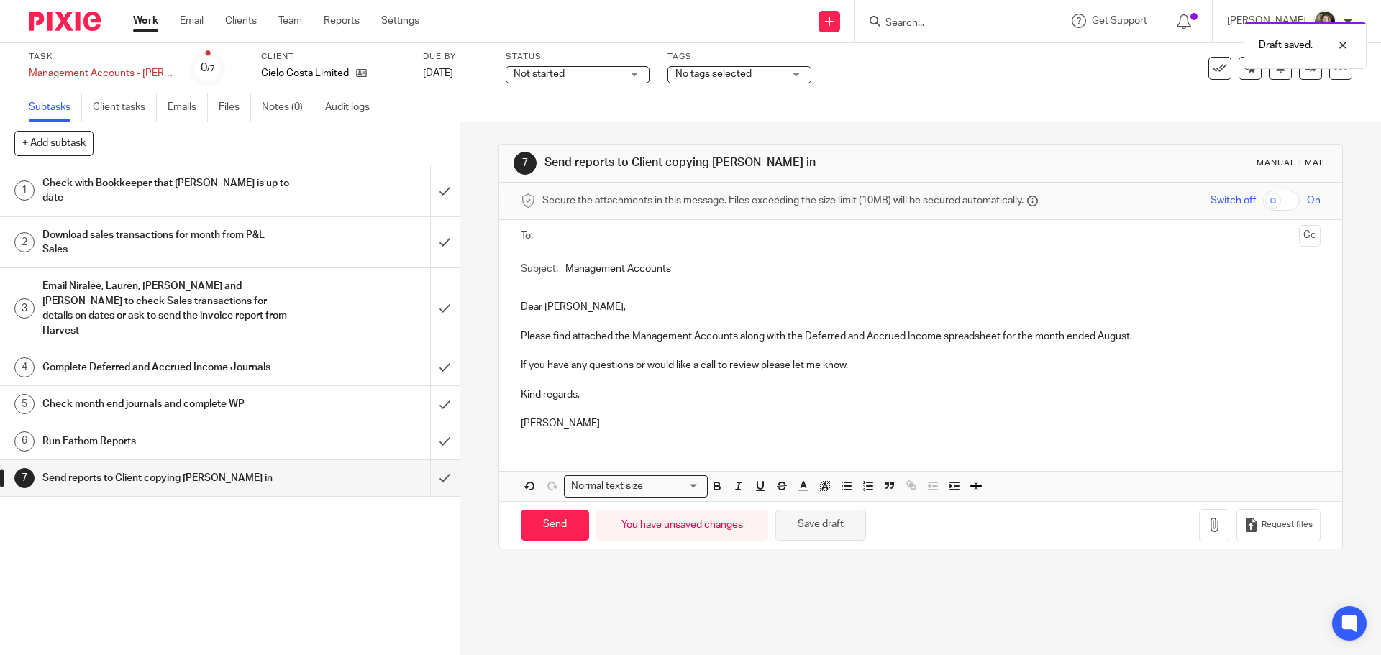
click at [821, 529] on button "Save draft" at bounding box center [820, 525] width 91 height 31
click at [766, 584] on div "7 Send reports to Client copying Martin in Manual email Secure the attachments …" at bounding box center [920, 388] width 921 height 533
click at [202, 280] on h1 "Email Niralee, Lauren, [PERSON_NAME] and [PERSON_NAME] to check Sales transacti…" at bounding box center [166, 307] width 249 height 65
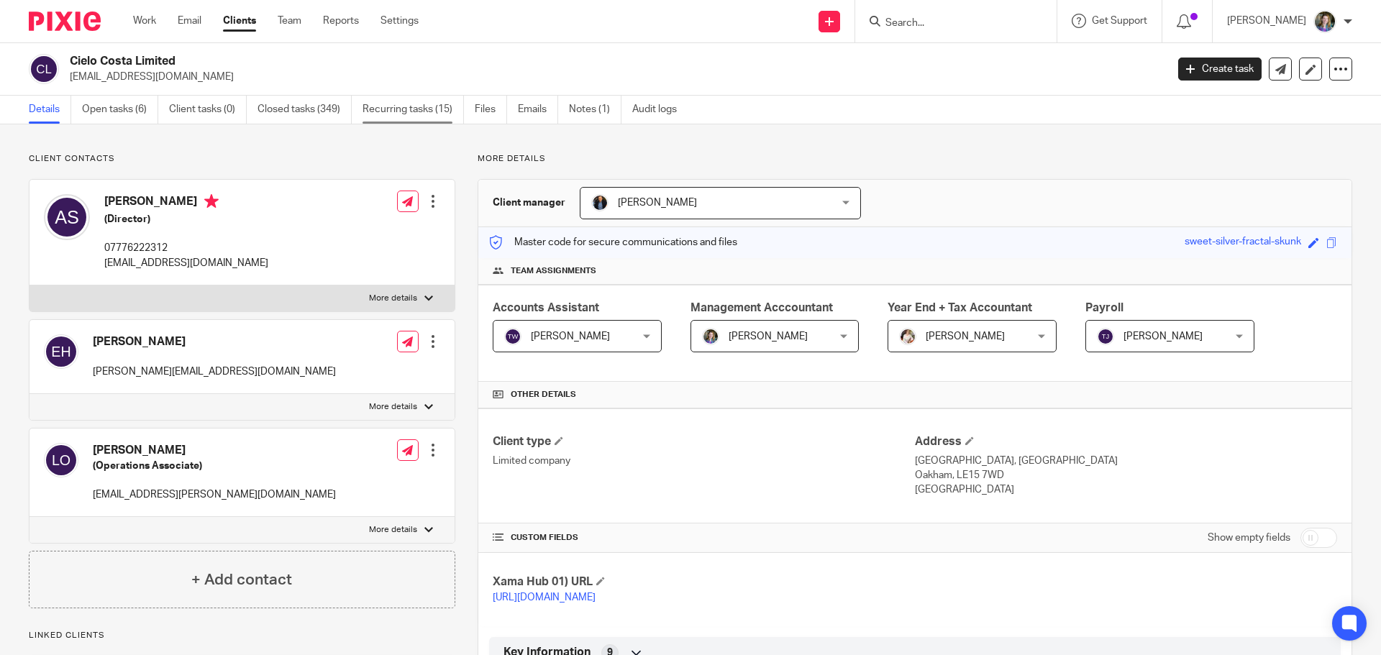
click at [413, 110] on link "Recurring tasks (15)" at bounding box center [412, 110] width 101 height 28
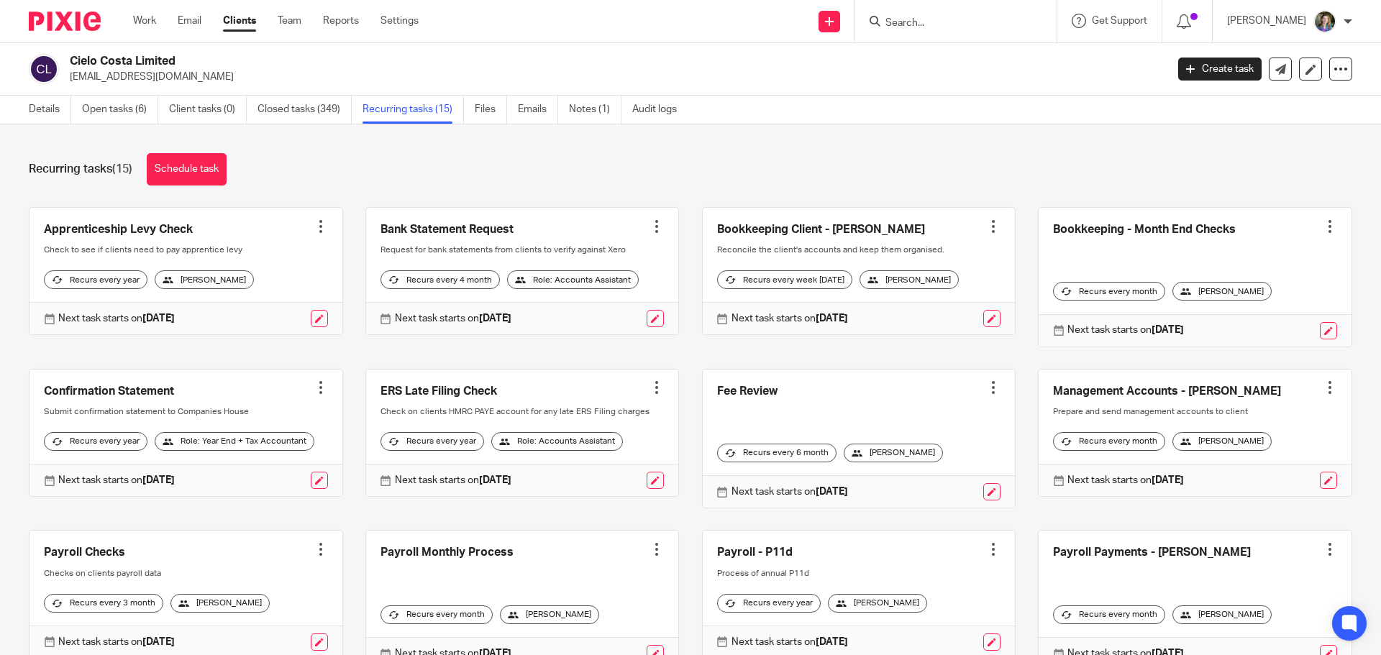
click at [1133, 391] on link at bounding box center [1195, 433] width 313 height 127
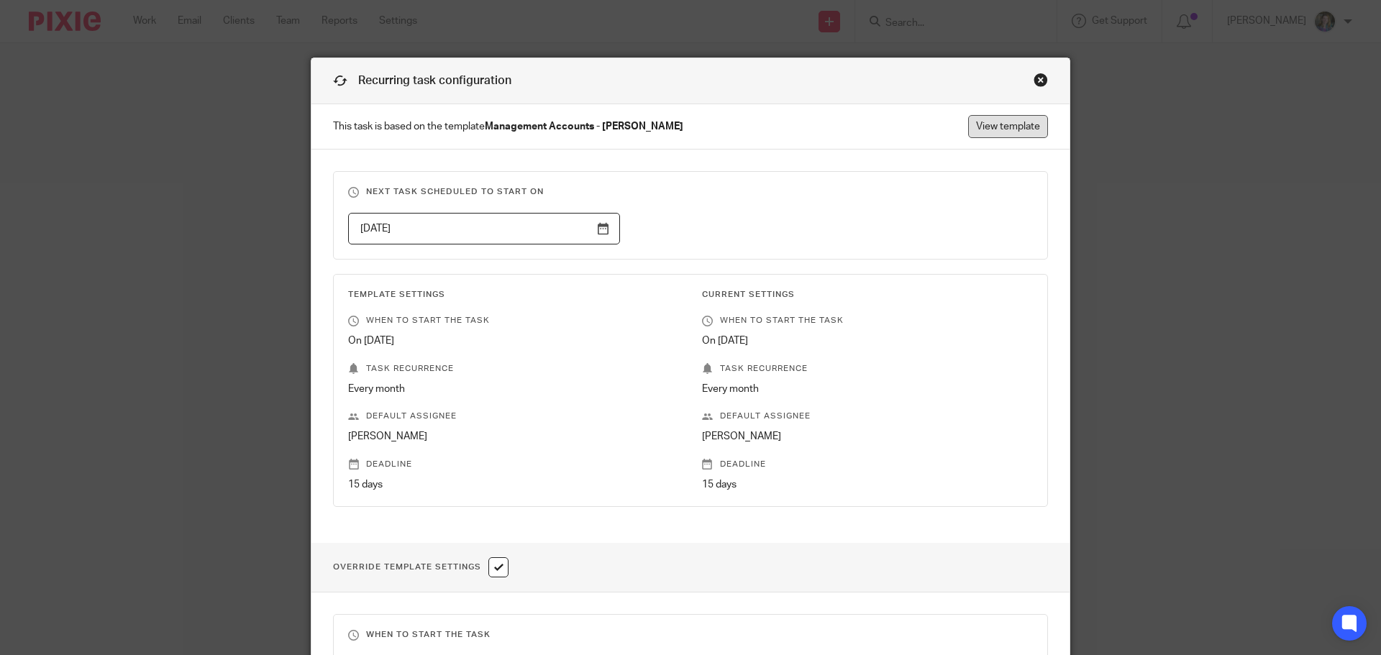
click at [1002, 124] on link "View template" at bounding box center [1008, 126] width 80 height 23
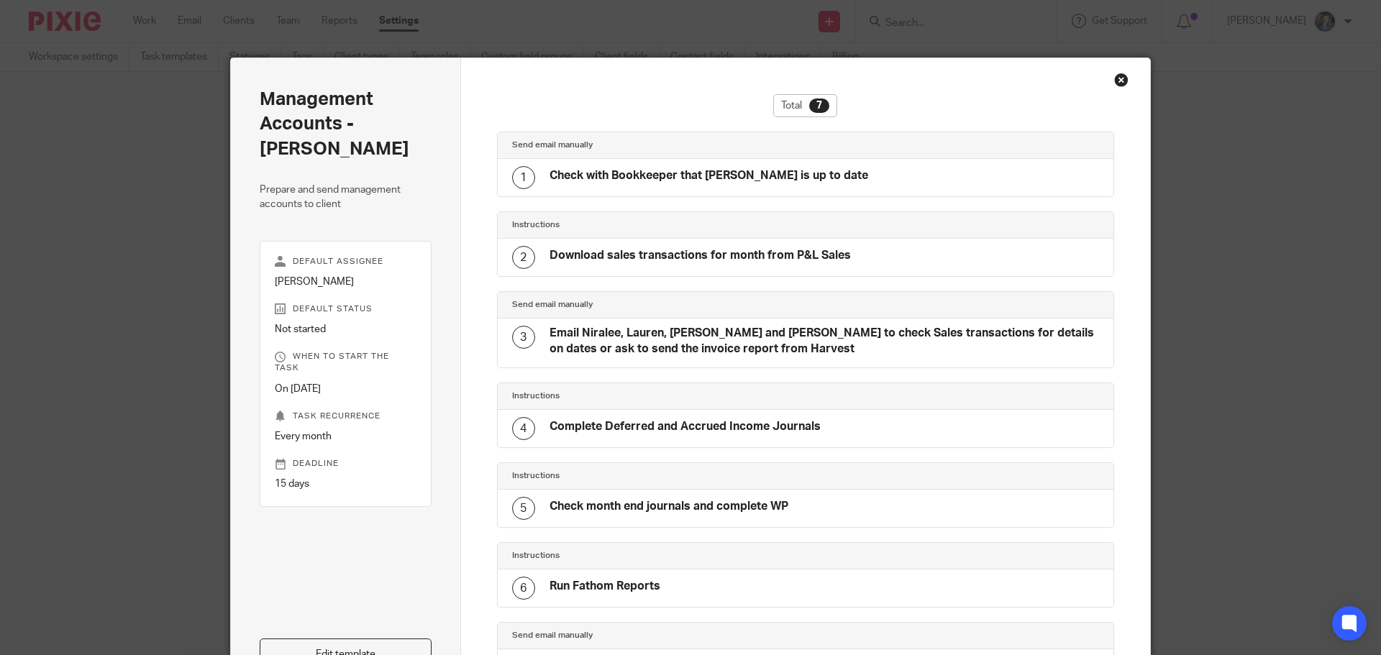
click at [570, 332] on h4 "Email Niralee, Lauren, [PERSON_NAME] and [PERSON_NAME] to check Sales transacti…" at bounding box center [824, 341] width 550 height 31
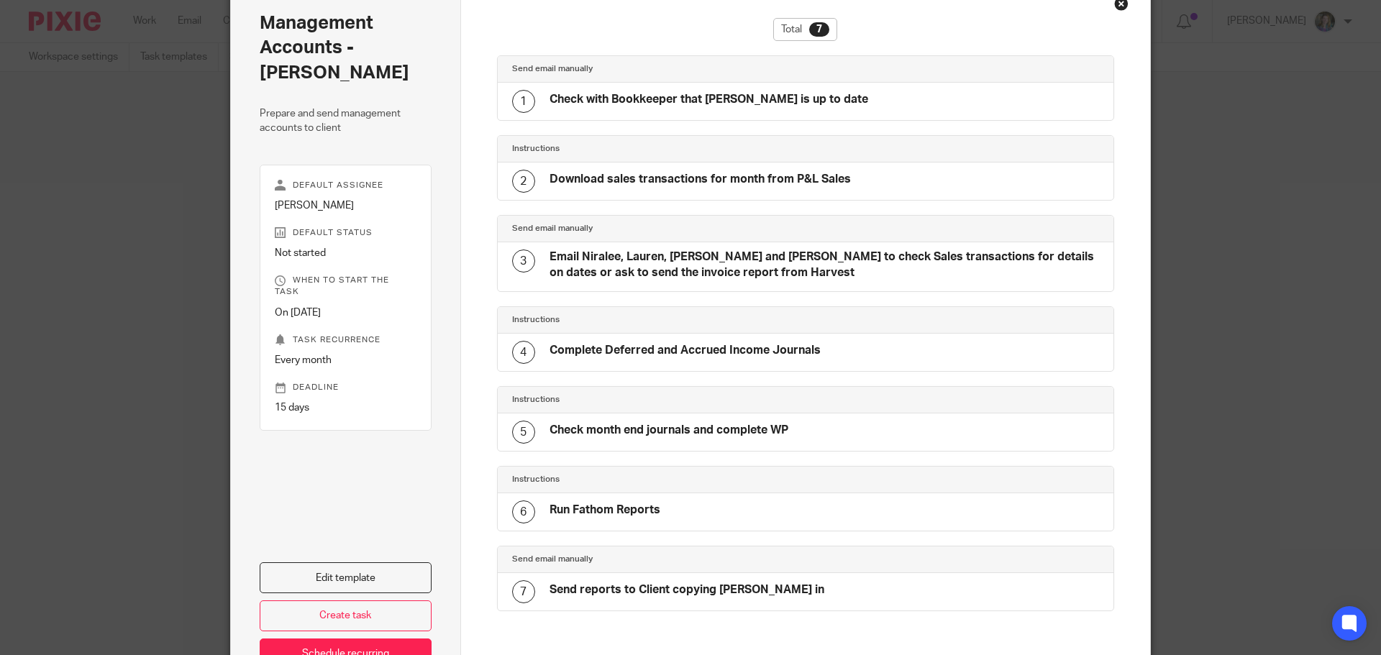
scroll to position [177, 0]
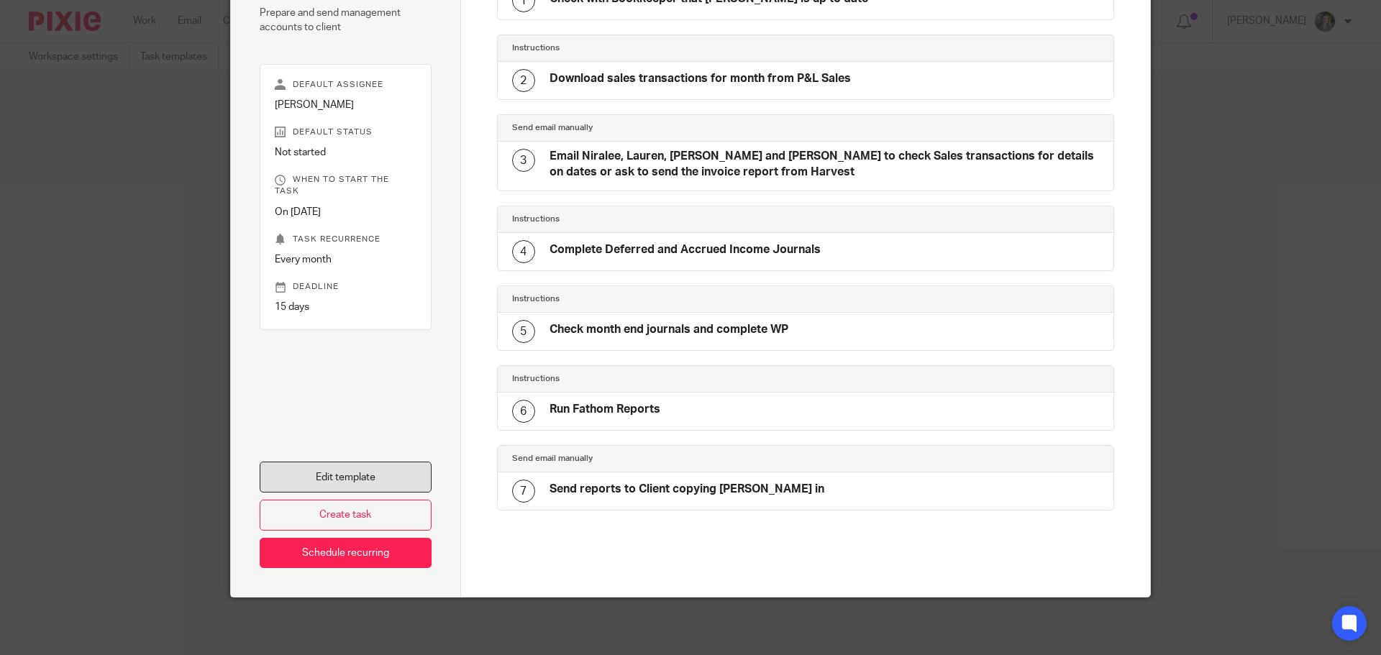
click at [395, 482] on link "Edit template" at bounding box center [346, 477] width 172 height 31
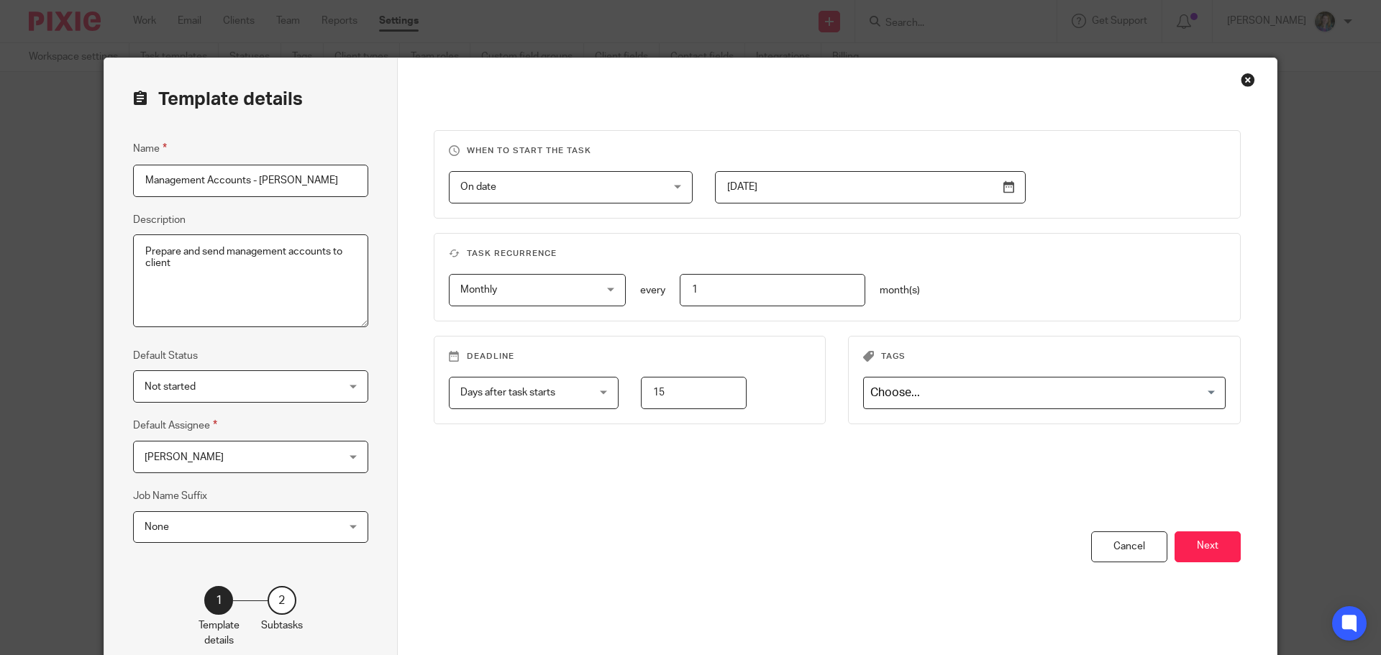
scroll to position [72, 0]
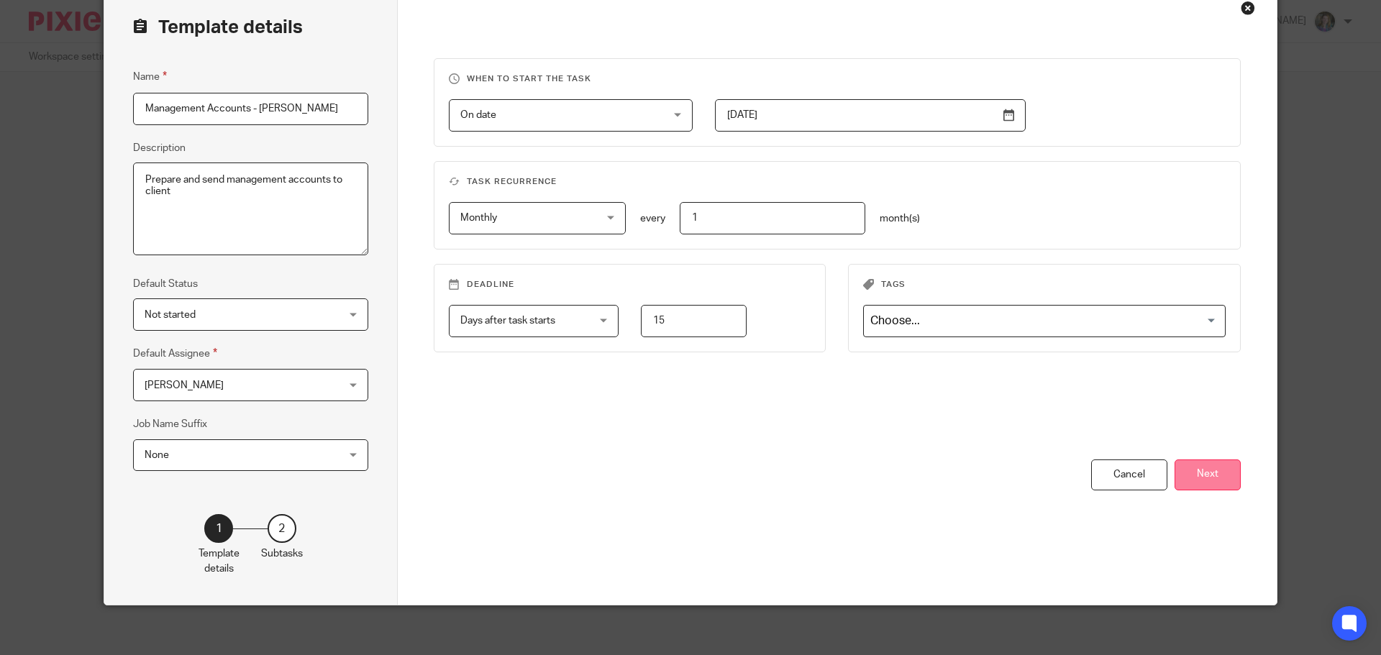
click at [1211, 481] on button "Next" at bounding box center [1207, 475] width 66 height 31
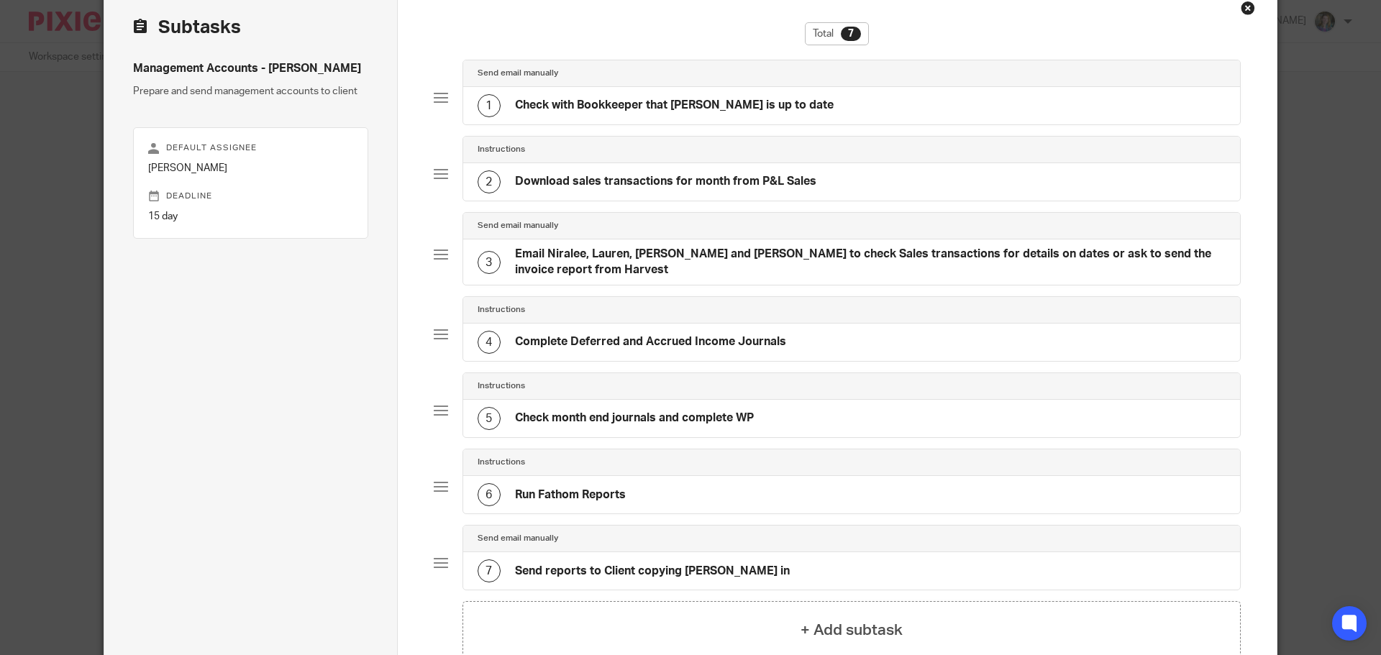
click at [688, 257] on h4 "Email Niralee, Lauren, Tim and Madga to check Sales transactions for details on…" at bounding box center [870, 262] width 711 height 31
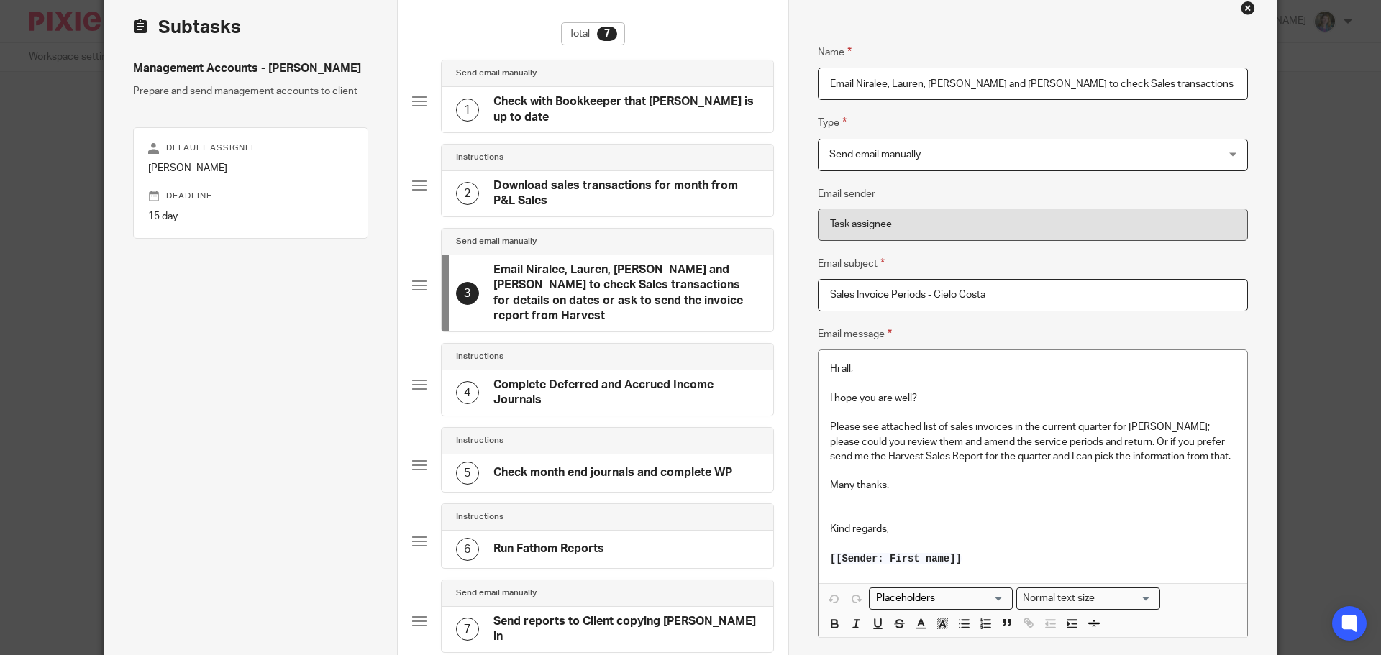
scroll to position [0, 188]
click at [889, 78] on input "Email Niralee, Lauren, [PERSON_NAME] and [PERSON_NAME] to check Sales transacti…" at bounding box center [1033, 84] width 430 height 32
click at [665, 298] on h4 "Email Niralee, Lauren, [PERSON_NAME] and [PERSON_NAME] to check Sales transacti…" at bounding box center [625, 294] width 265 height 62
drag, startPoint x: 888, startPoint y: 83, endPoint x: 941, endPoint y: 70, distance: 54.6
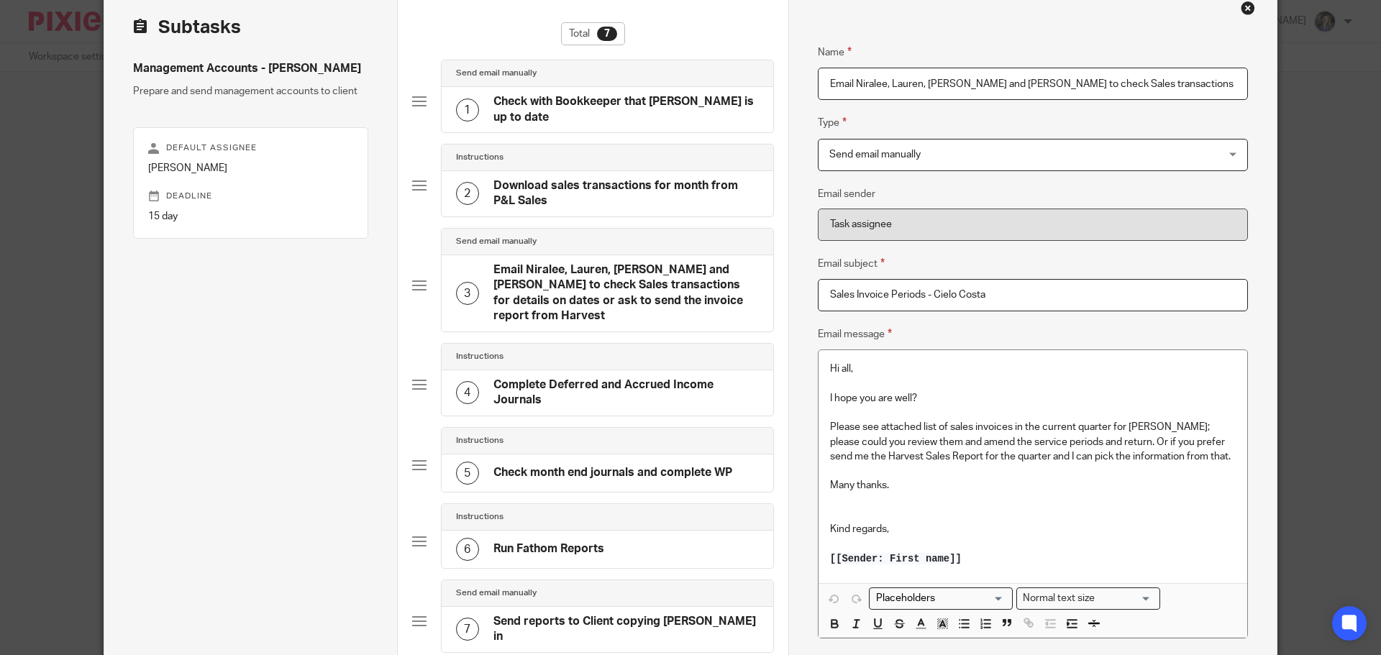
click at [889, 83] on input "Email Niralee, Lauren, [PERSON_NAME] and [PERSON_NAME] to check Sales transacti…" at bounding box center [1033, 84] width 430 height 32
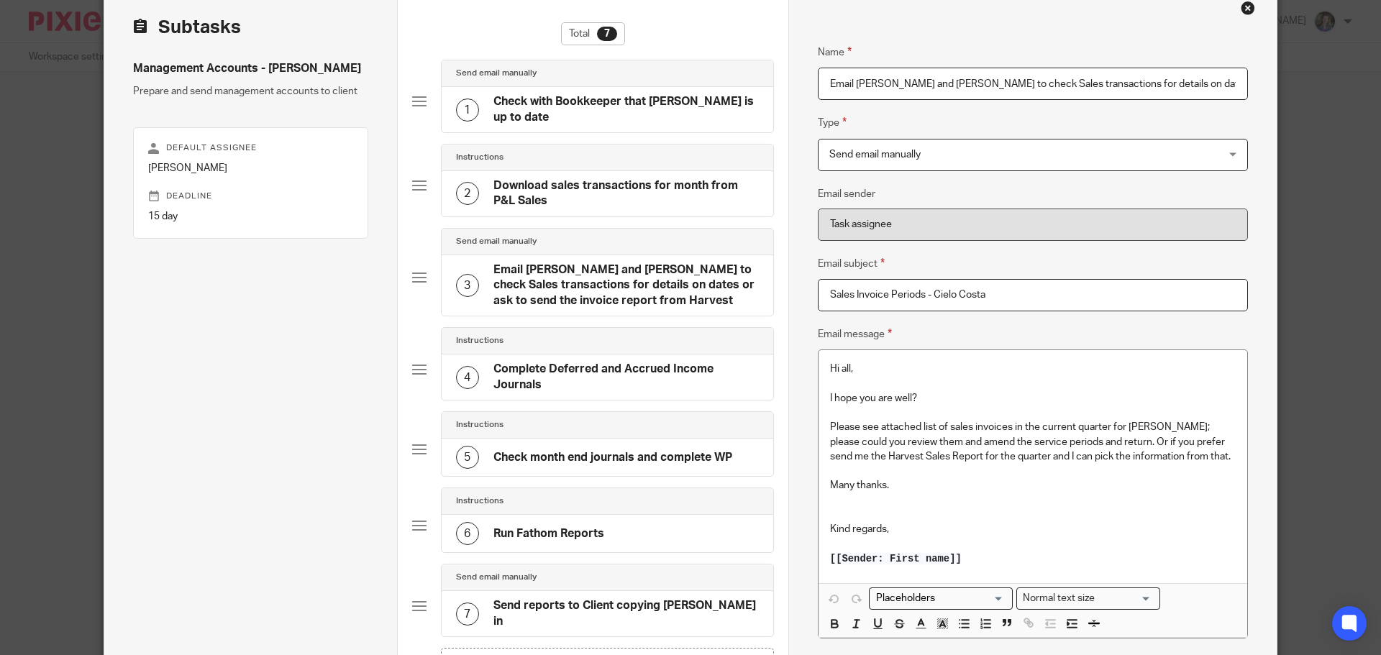
type input "Email Lauren, Tim and Madga to check Sales transactions for details on dates or…"
click at [662, 413] on div "Instructions" at bounding box center [608, 425] width 332 height 27
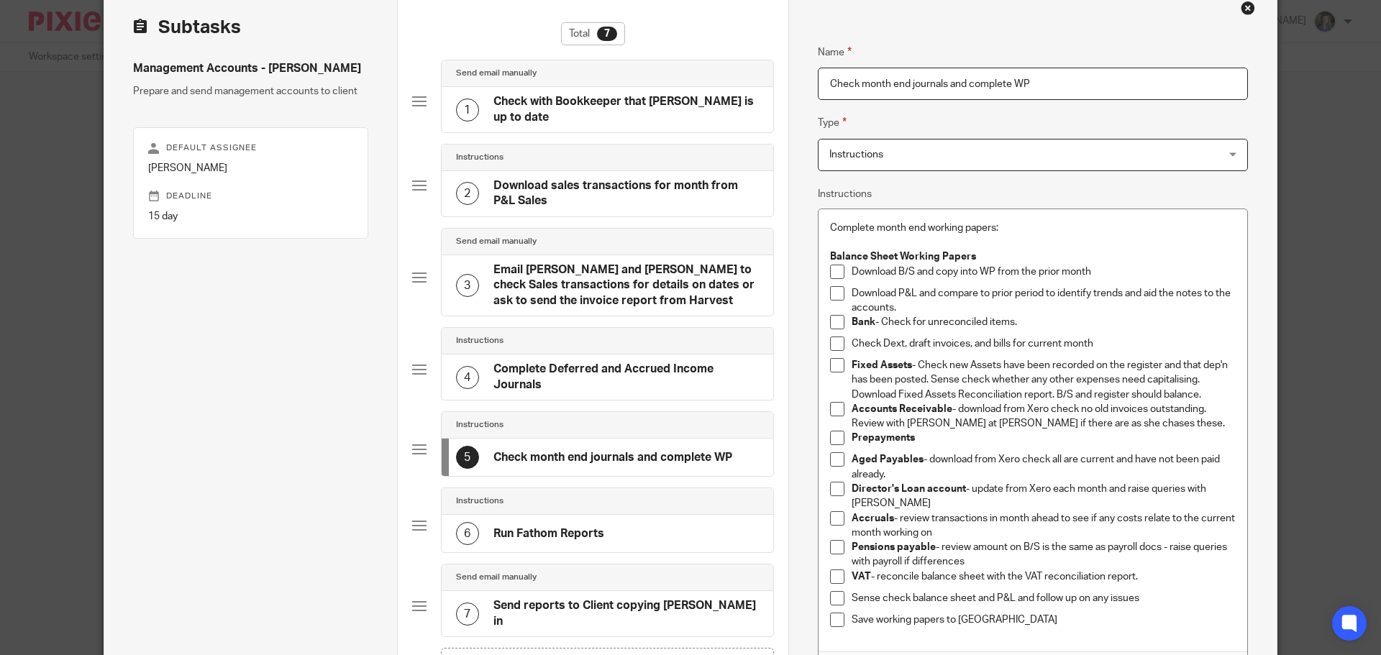
click at [671, 461] on h4 "Check month end journals and complete WP" at bounding box center [612, 457] width 239 height 15
click at [645, 516] on div "6 Run Fathom Reports" at bounding box center [608, 533] width 332 height 37
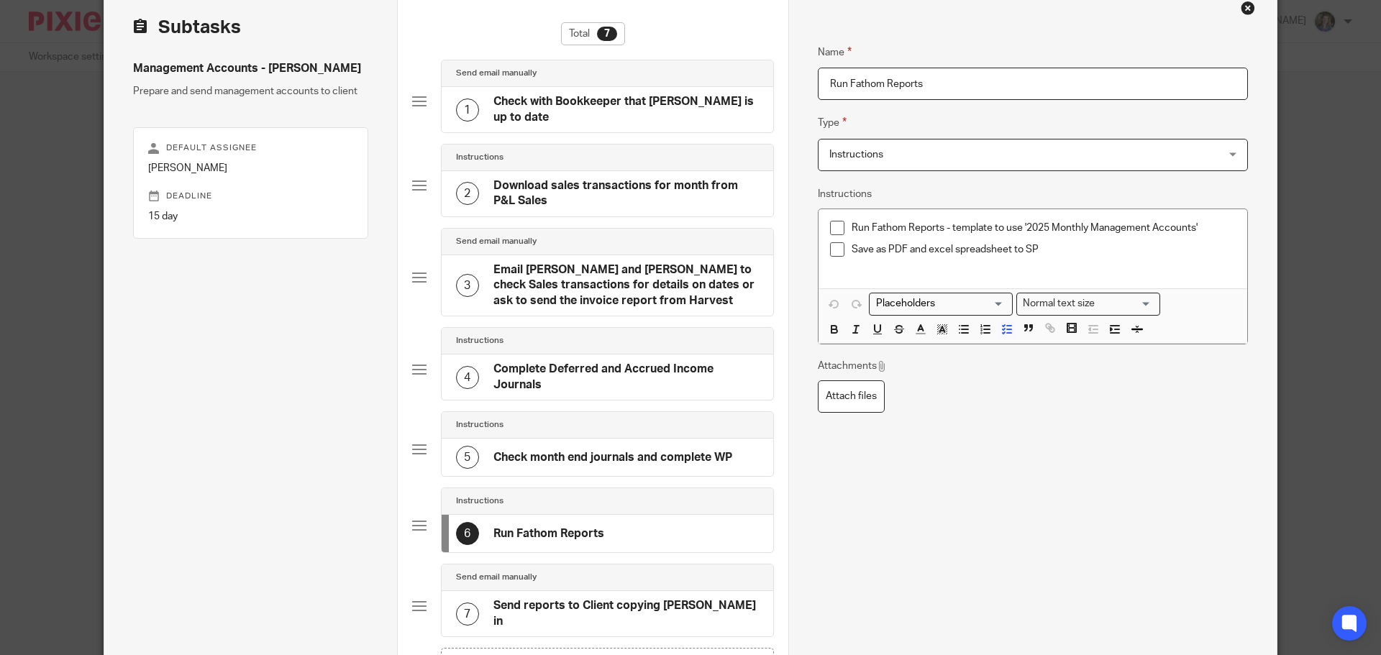
click at [643, 598] on div "7 Send reports to Client copying Martin in" at bounding box center [607, 613] width 303 height 31
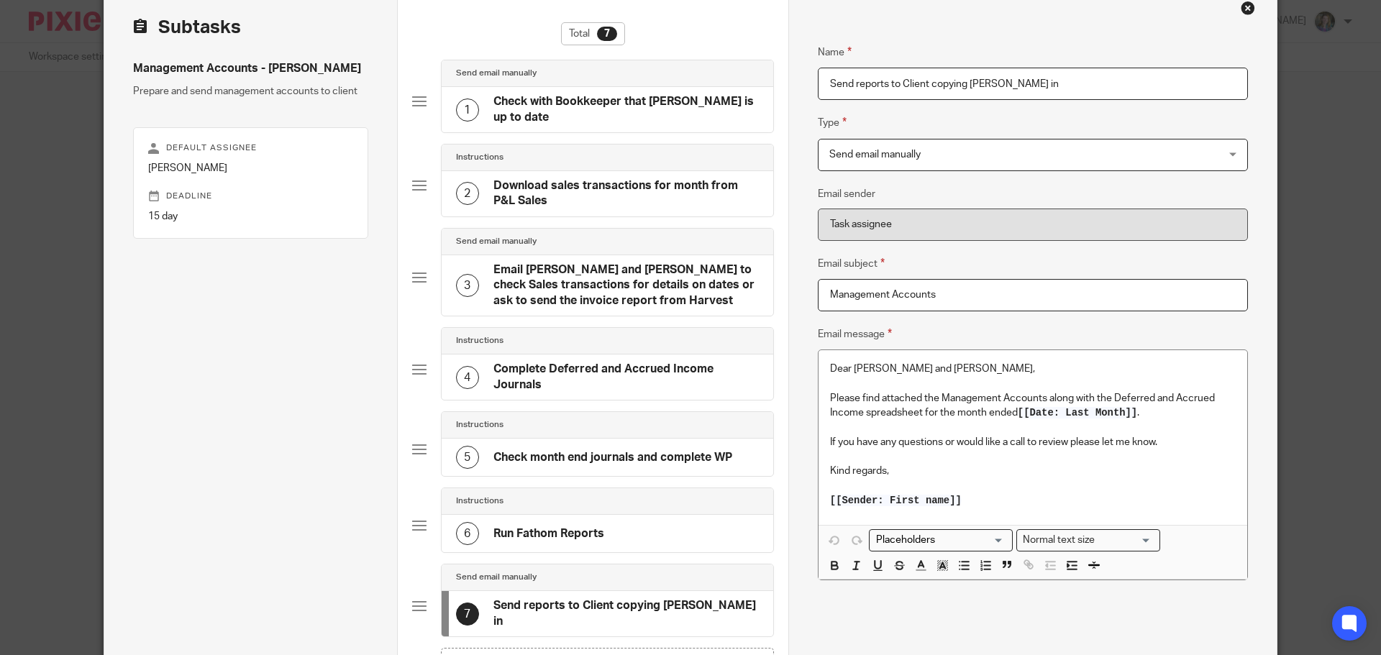
drag, startPoint x: 913, startPoint y: 370, endPoint x: 927, endPoint y: 365, distance: 14.8
click at [913, 370] on p "Dear Ali and Niralee," at bounding box center [1033, 369] width 406 height 14
click at [954, 470] on p "Kind regards," at bounding box center [1033, 471] width 406 height 14
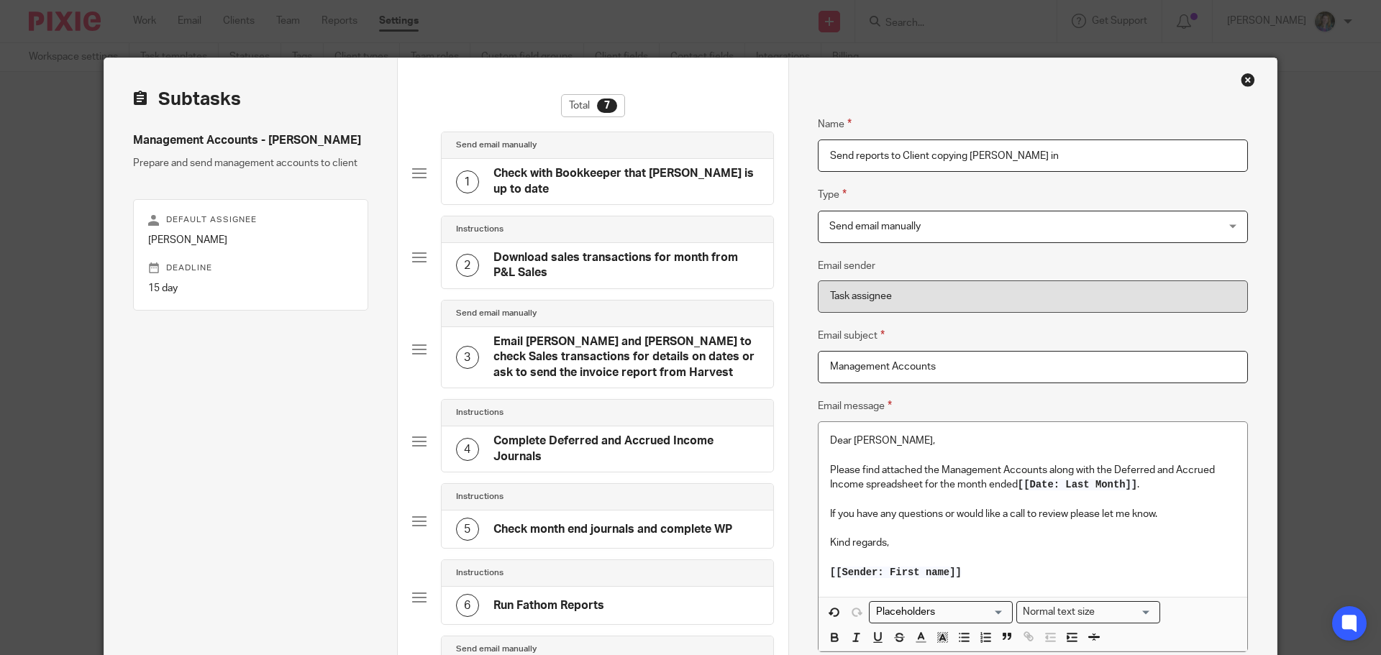
click at [618, 370] on h4 "Email Lauren, Tim and Madga to check Sales transactions for details on dates or…" at bounding box center [625, 357] width 265 height 46
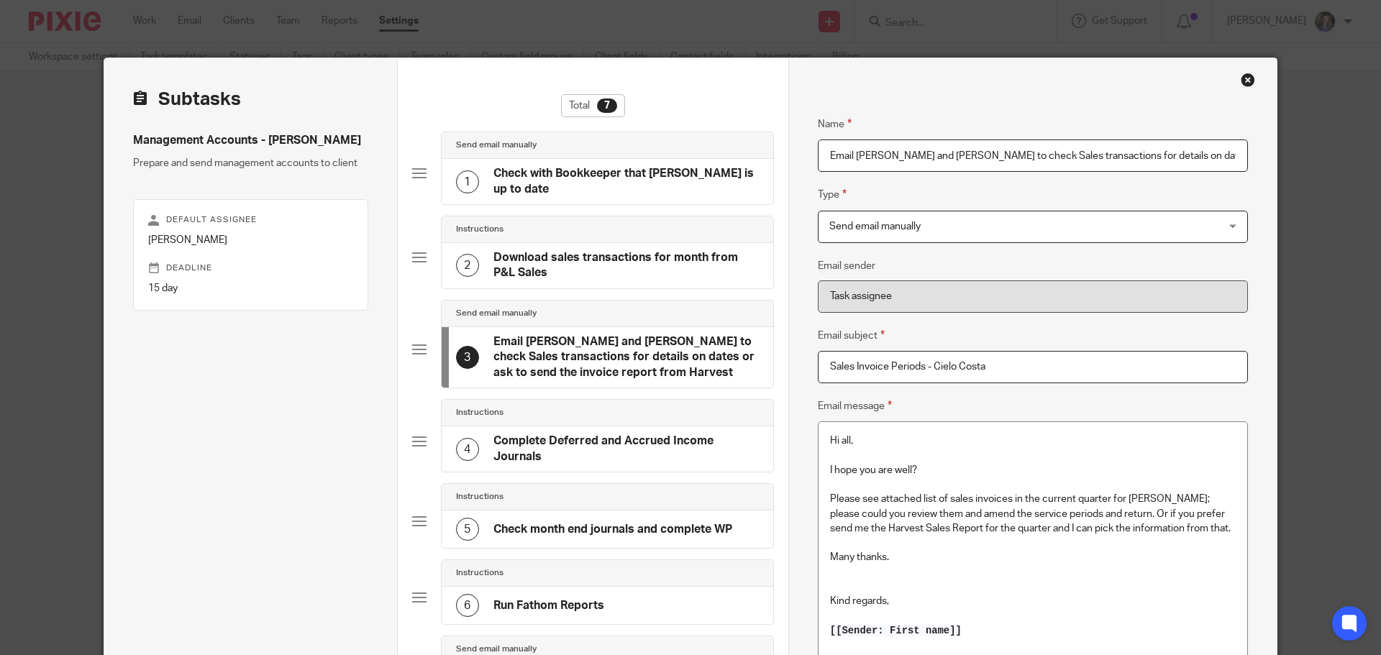
click at [625, 261] on h4 "Download sales transactions for month from P&L Sales" at bounding box center [625, 265] width 265 height 31
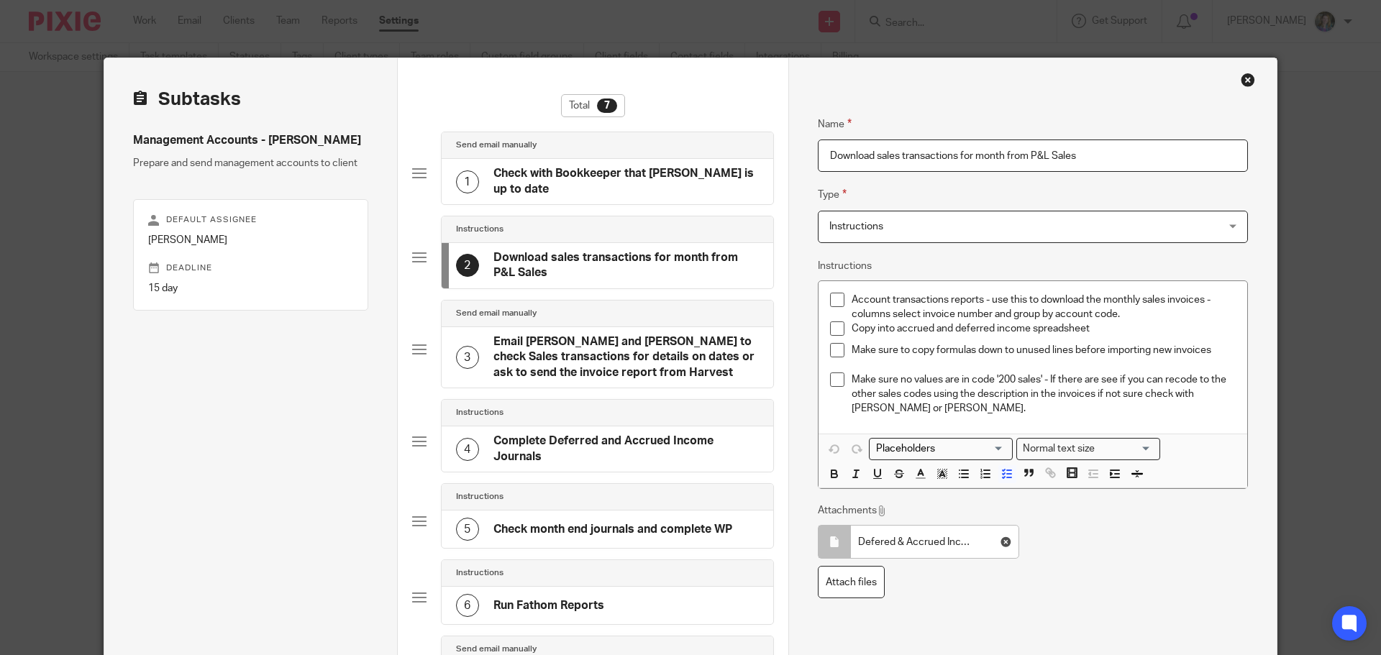
click at [637, 189] on h4 "Check with Bookkeeper that Cielo Costa is up to date" at bounding box center [625, 181] width 265 height 31
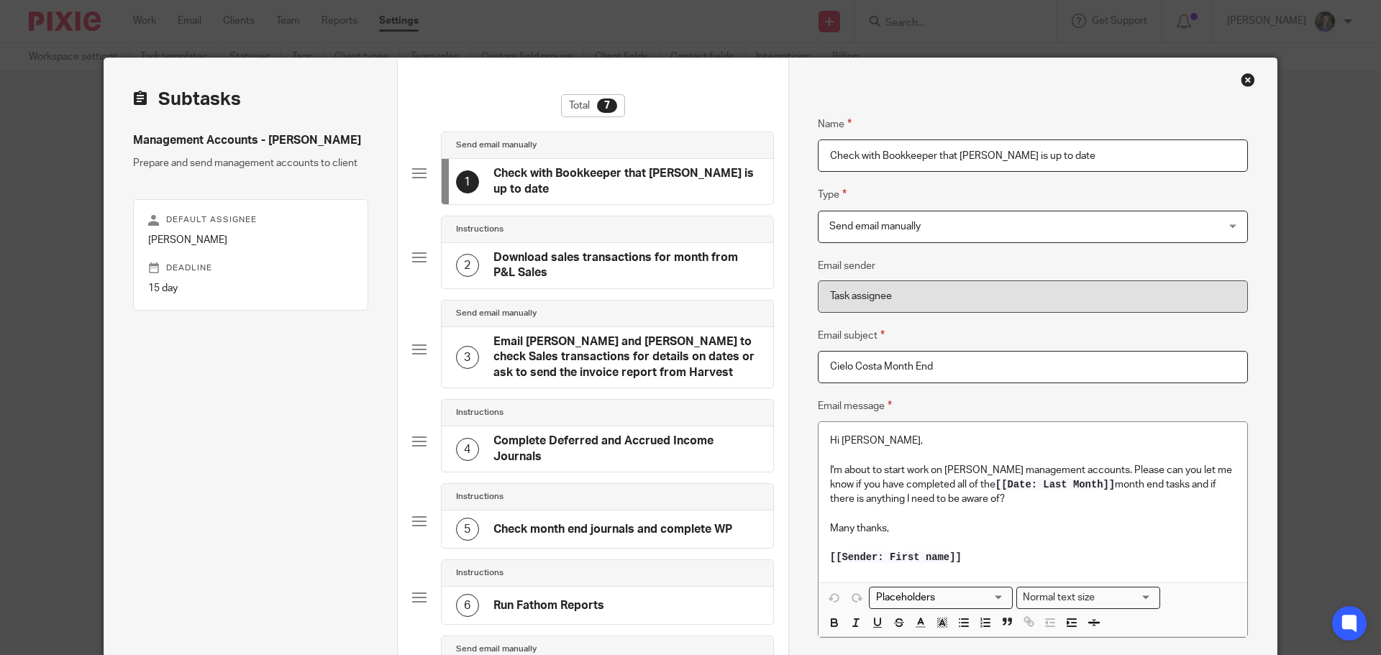
click at [624, 240] on div "Instructions" at bounding box center [608, 229] width 332 height 27
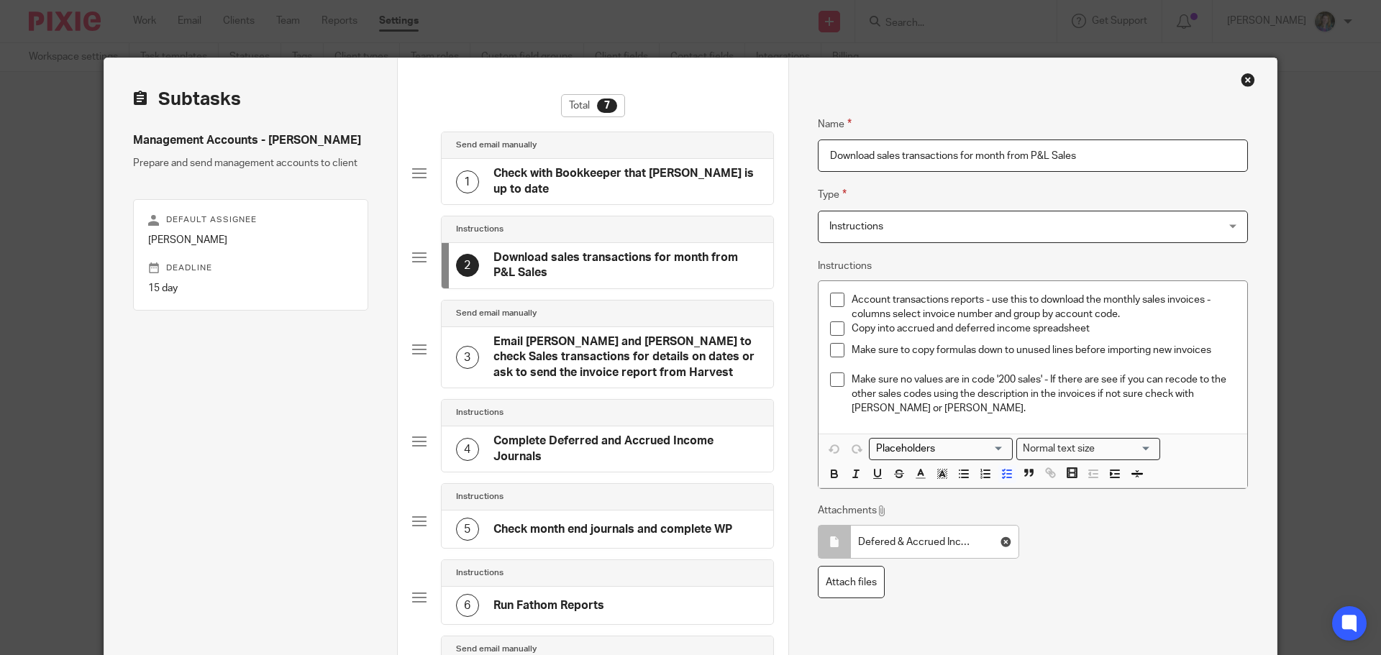
click at [630, 351] on h4 "Email Lauren, Tim and Madga to check Sales transactions for details on dates or…" at bounding box center [625, 357] width 265 height 46
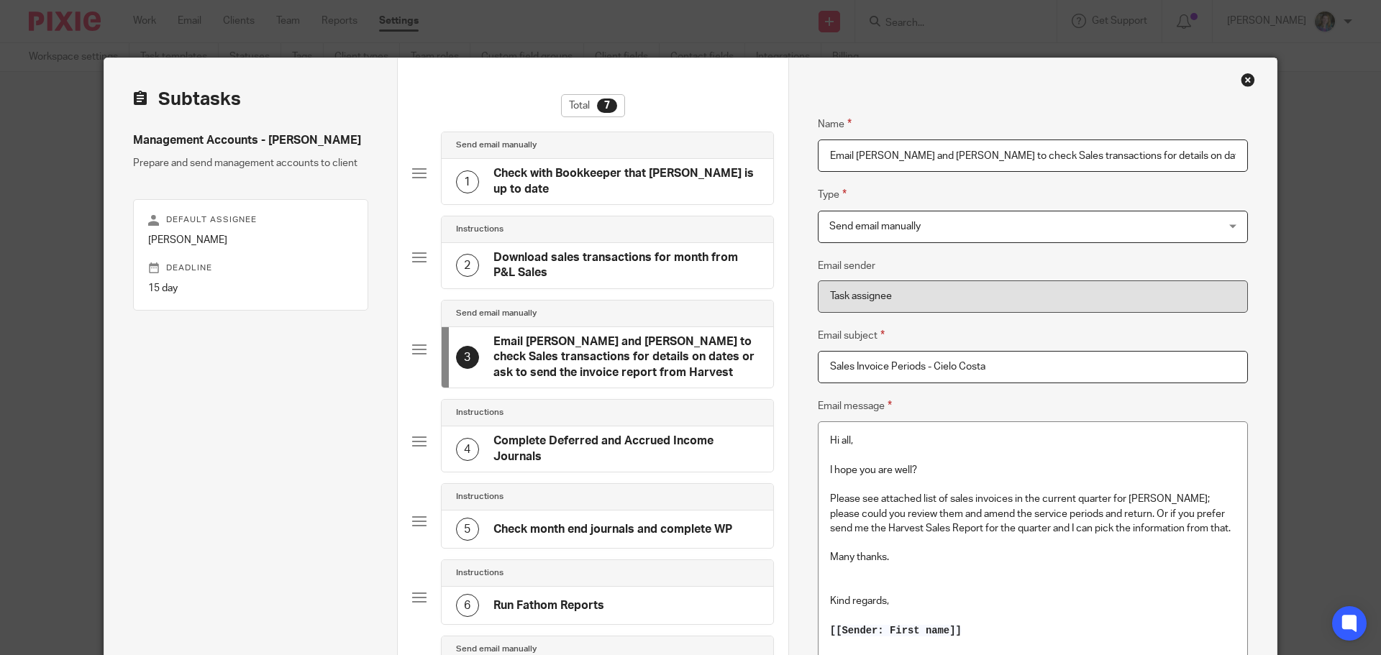
drag, startPoint x: 637, startPoint y: 443, endPoint x: 655, endPoint y: 450, distance: 19.1
click at [637, 443] on h4 "Complete Deferred and Accrued Income Journals" at bounding box center [625, 449] width 265 height 31
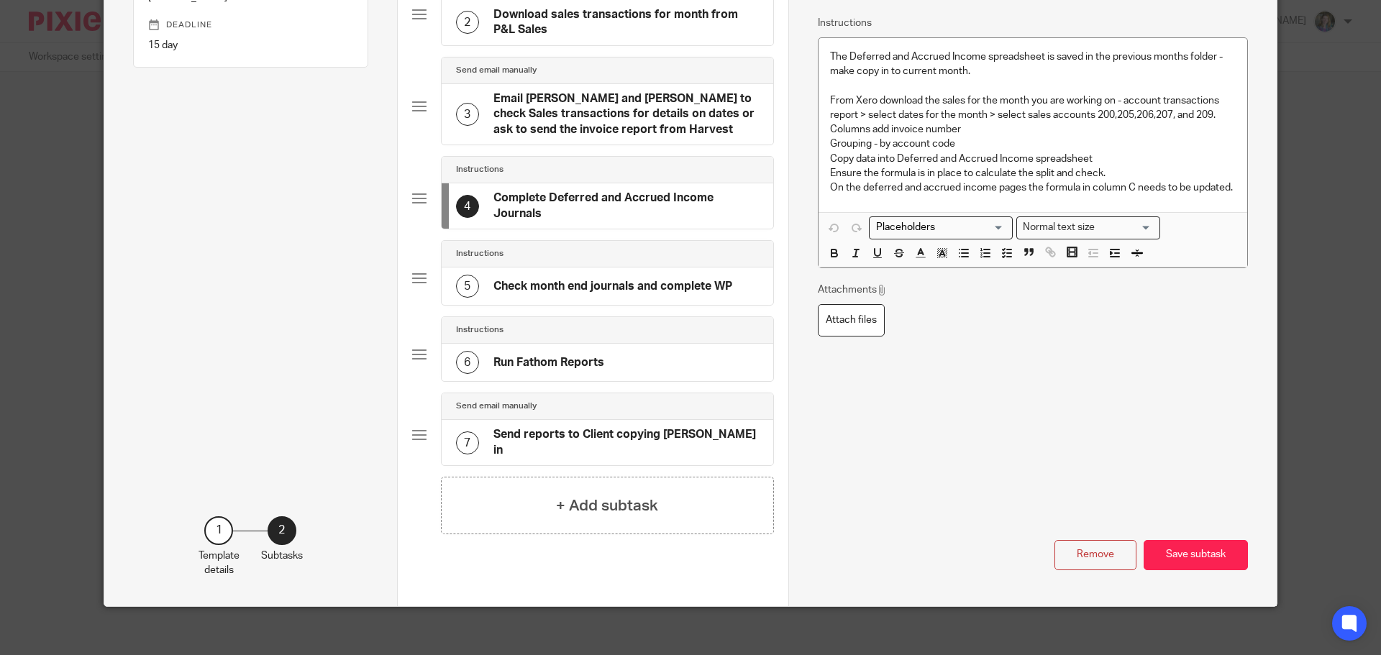
scroll to position [245, 0]
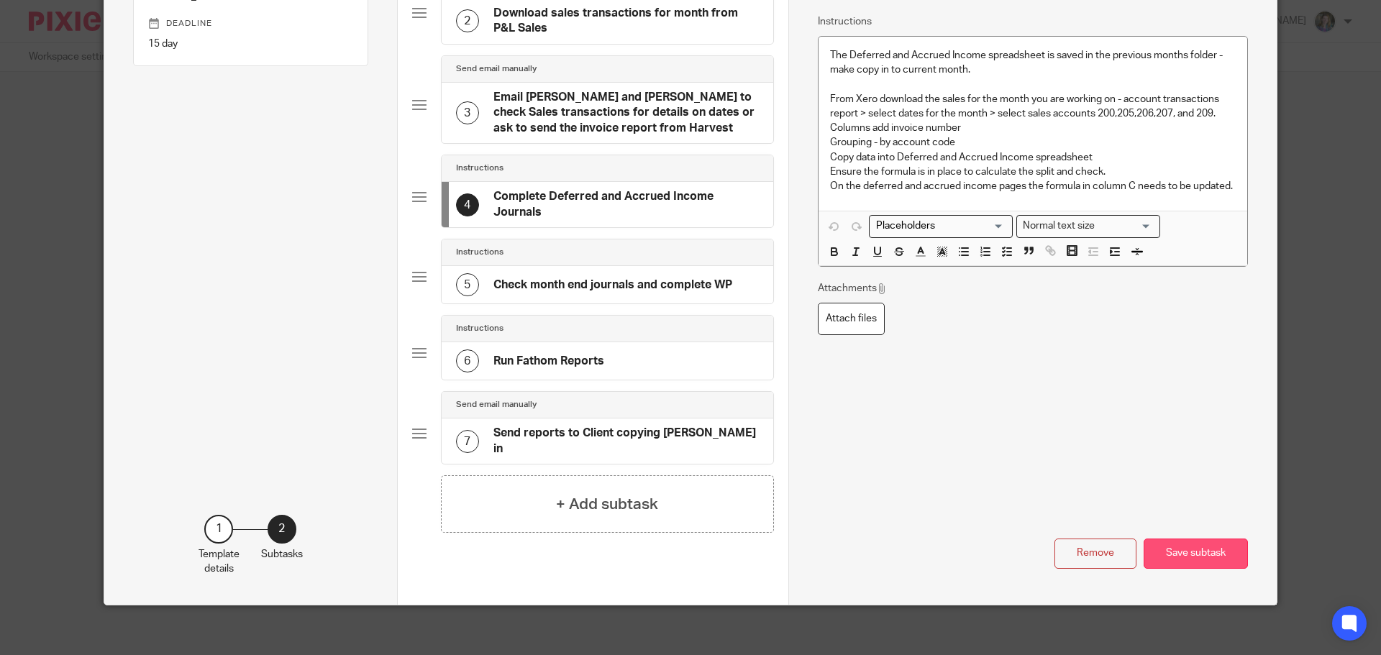
click at [1215, 544] on button "Save subtask" at bounding box center [1196, 554] width 104 height 31
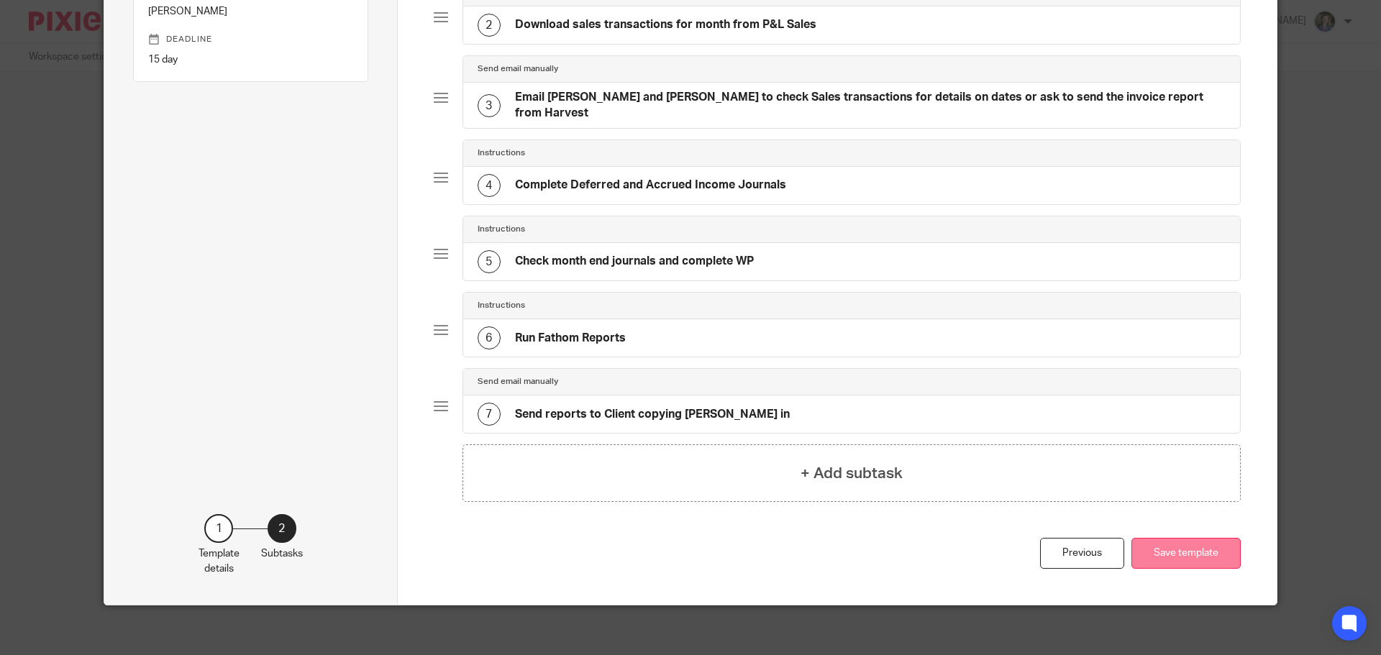
click at [1187, 545] on button "Save template" at bounding box center [1185, 553] width 109 height 31
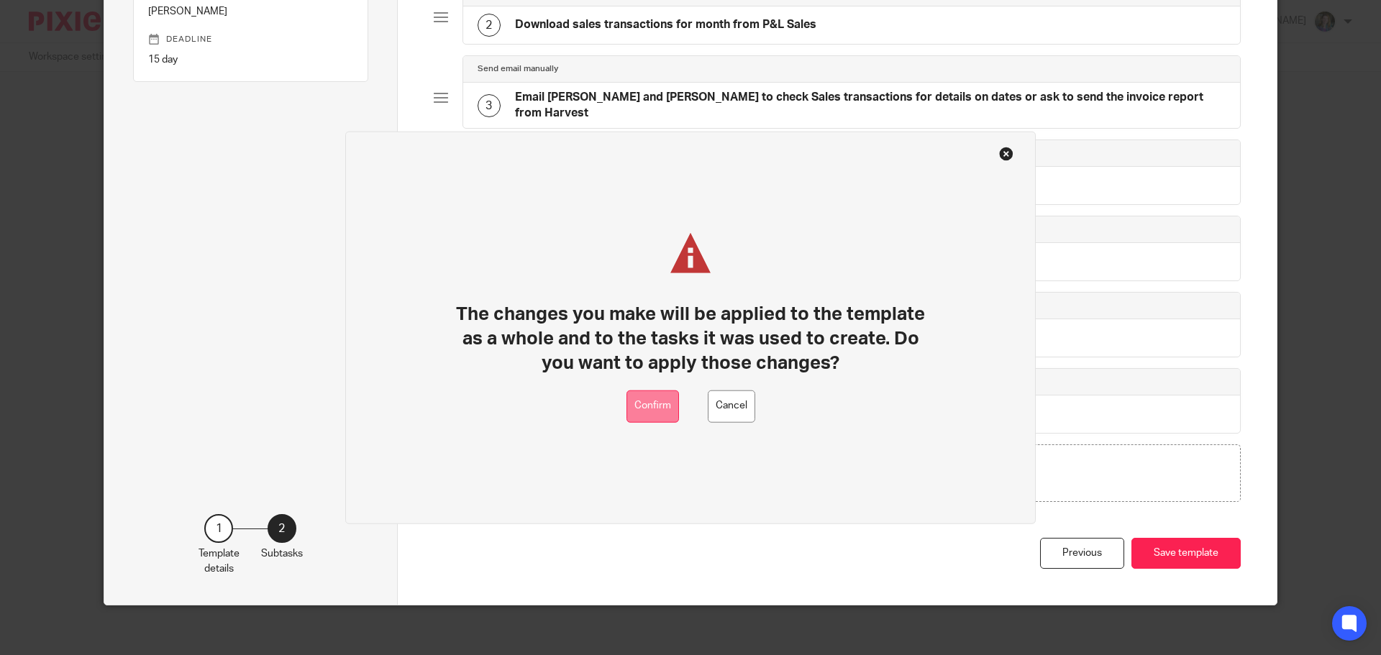
click at [652, 409] on button "Confirm" at bounding box center [652, 406] width 53 height 32
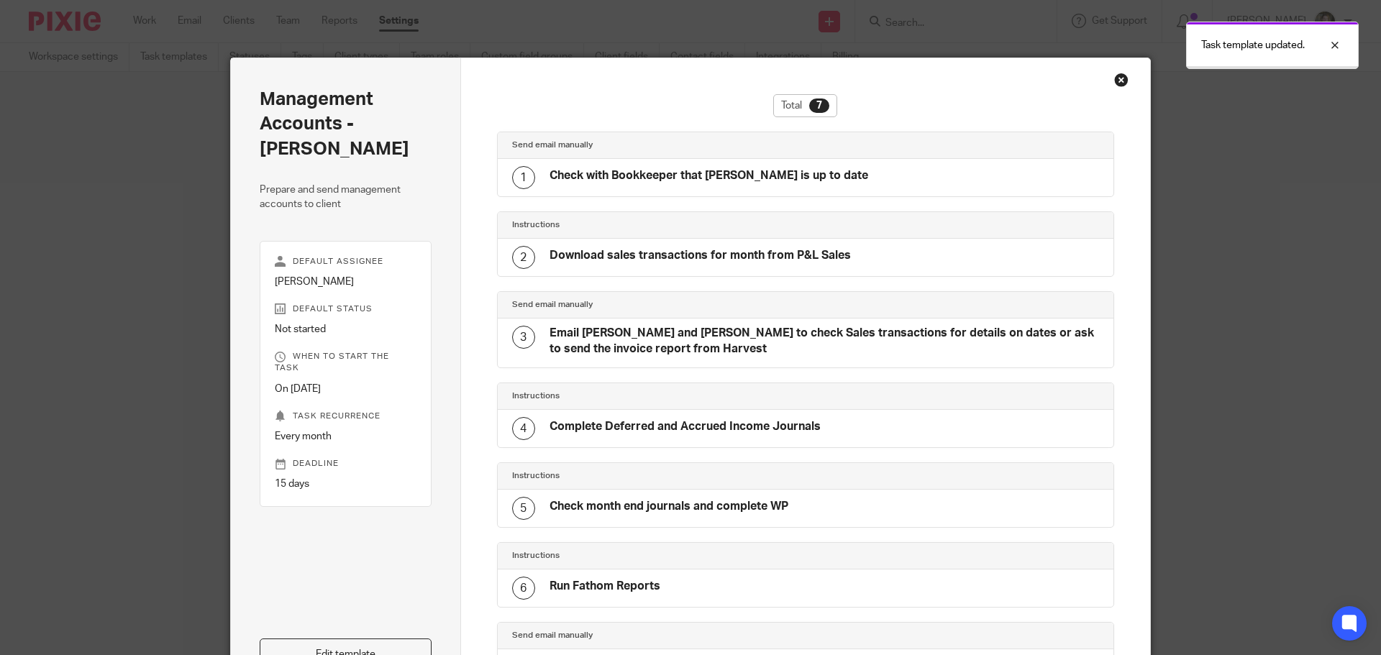
scroll to position [14, 0]
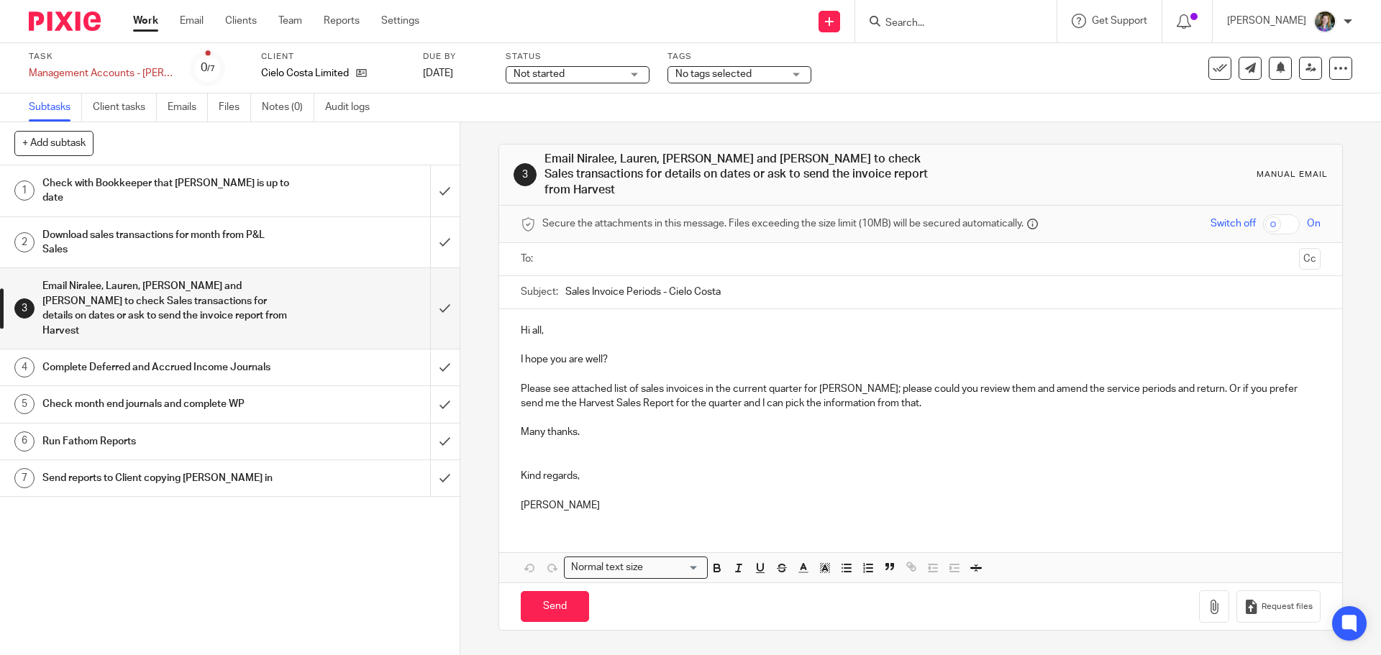
click at [601, 157] on h1 "Email Niralee, Lauren, [PERSON_NAME] and [PERSON_NAME] to check Sales transacti…" at bounding box center [747, 175] width 407 height 46
click at [1305, 65] on icon at bounding box center [1310, 68] width 11 height 11
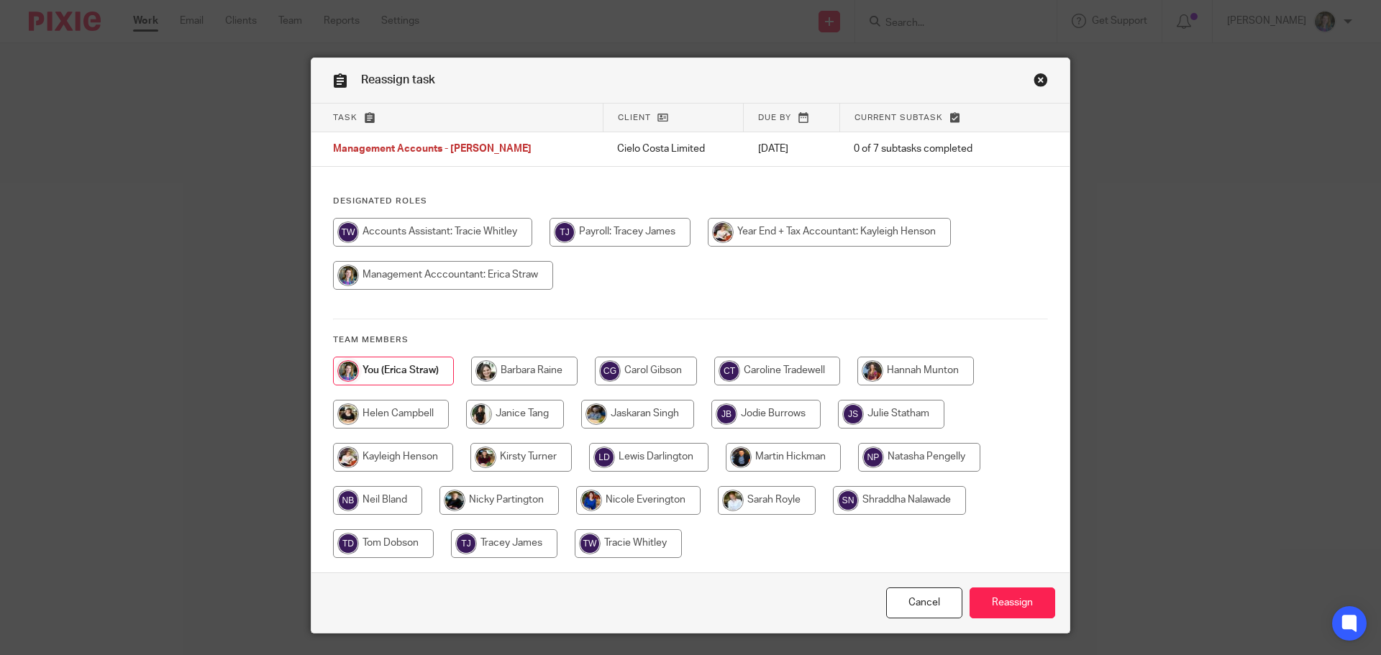
click at [808, 457] on input "radio" at bounding box center [783, 457] width 115 height 29
radio input "true"
click at [1016, 606] on input "Reassign" at bounding box center [1013, 603] width 86 height 31
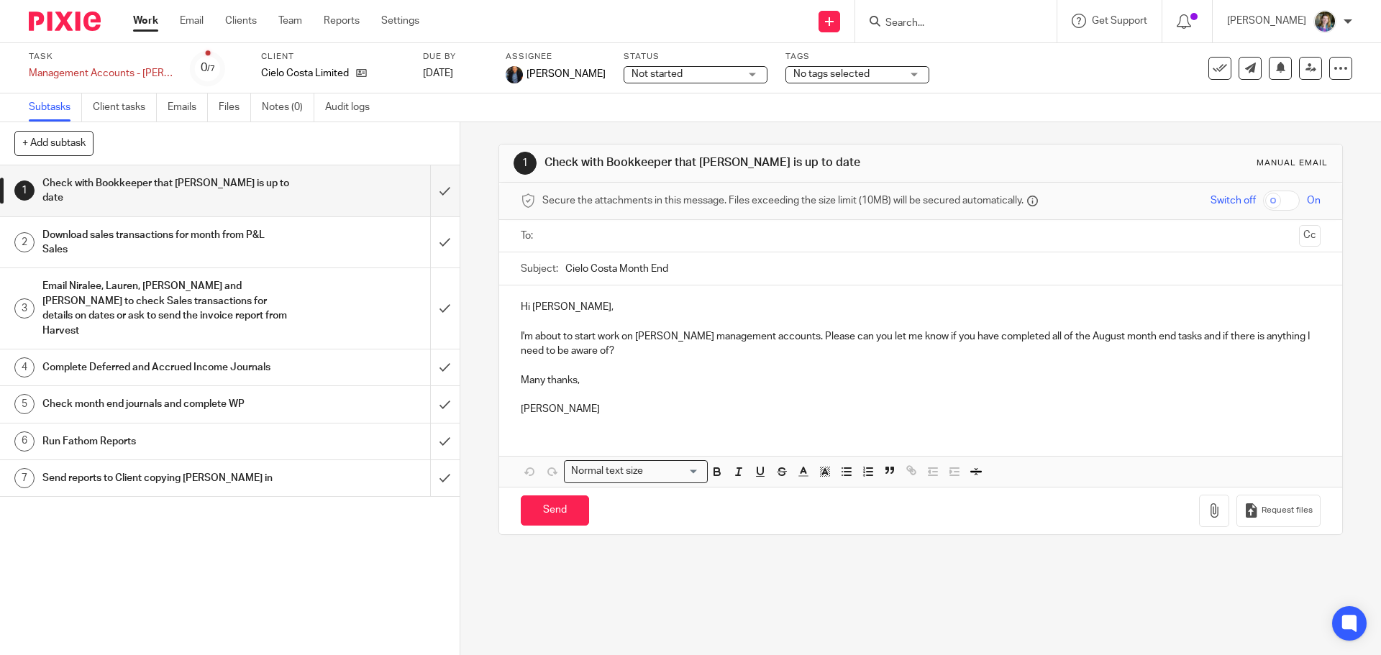
click at [147, 22] on link "Work" at bounding box center [145, 21] width 25 height 14
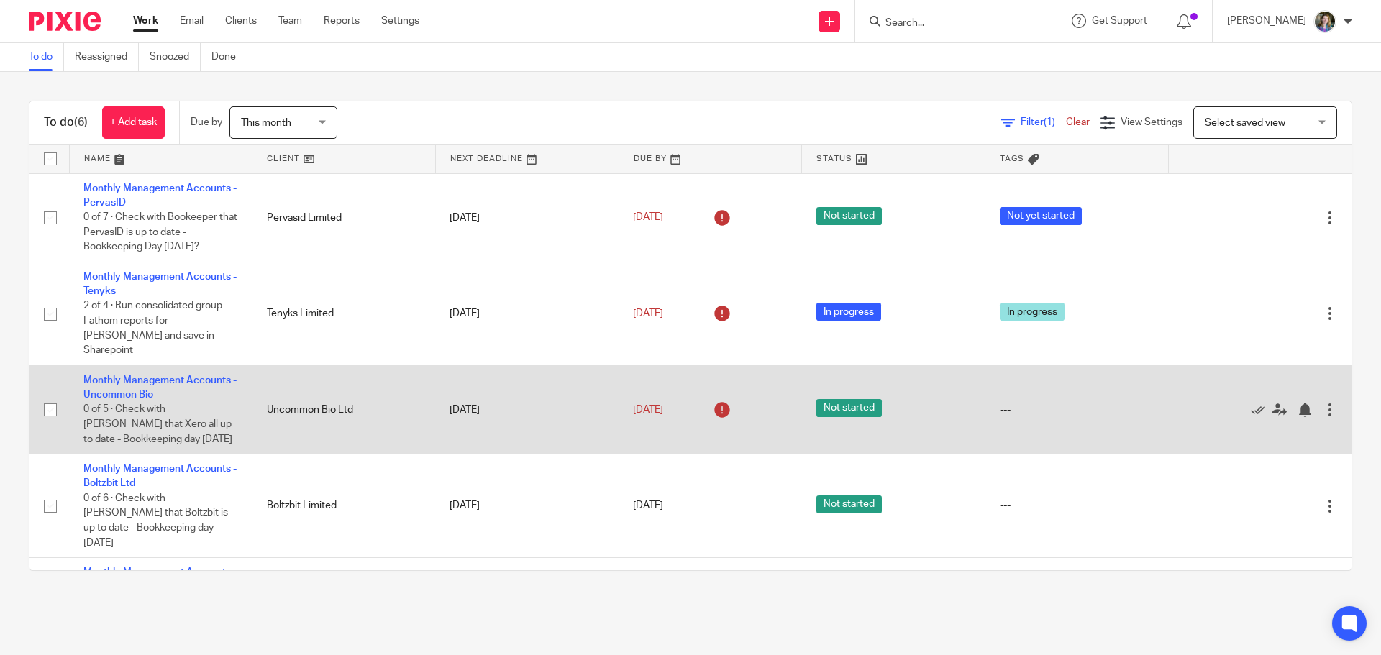
scroll to position [120, 0]
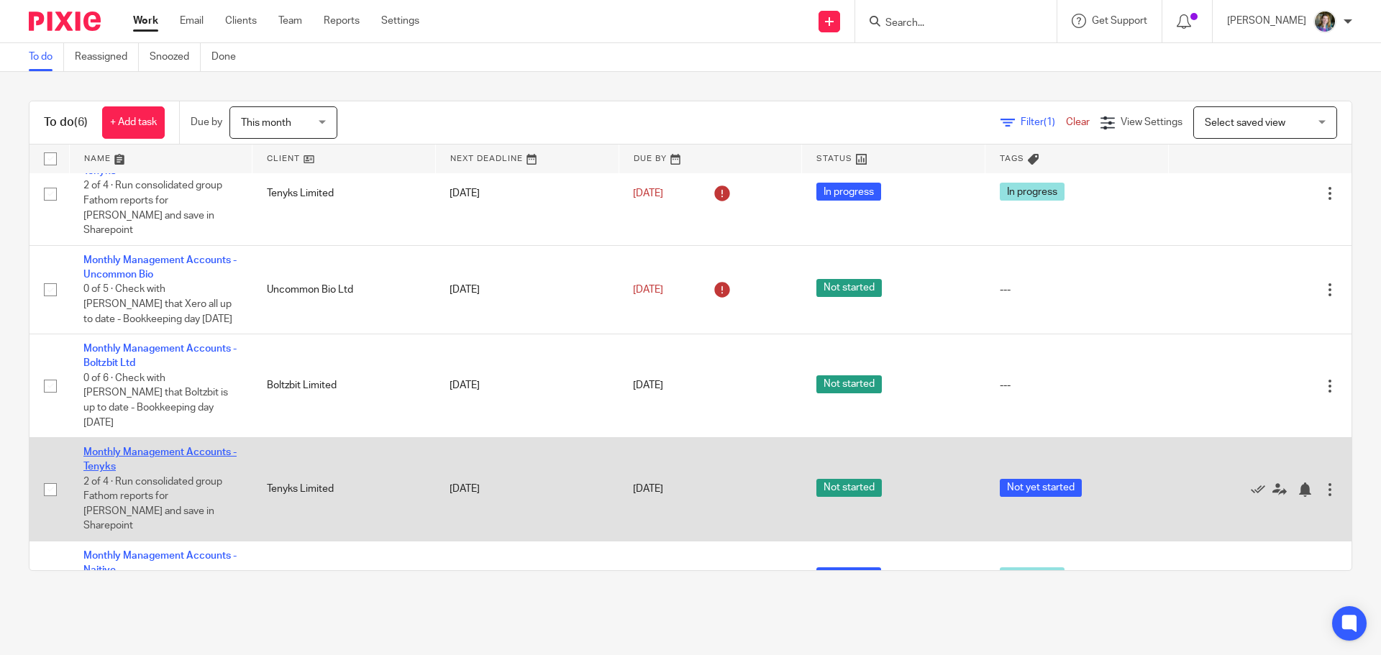
click at [184, 447] on link "Monthly Management Accounts - Tenyks" at bounding box center [159, 459] width 153 height 24
